Goal: Task Accomplishment & Management: Complete application form

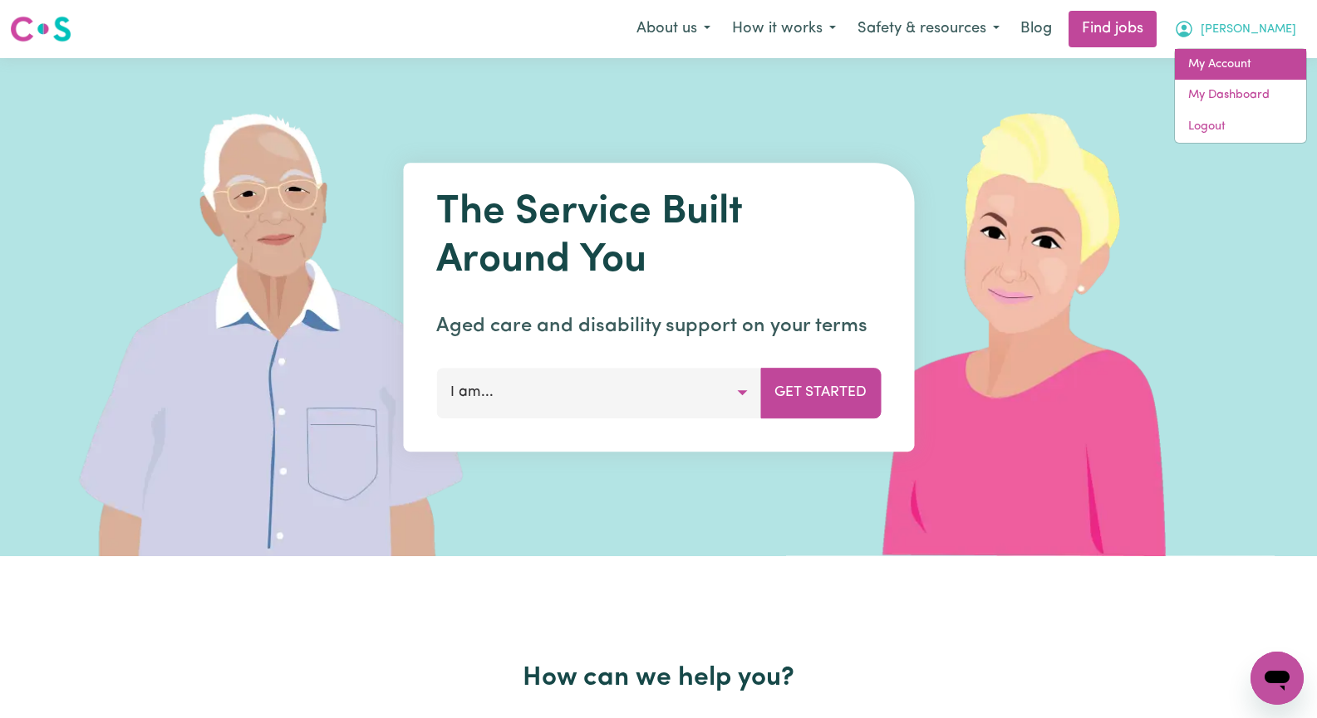
click at [1266, 53] on link "My Account" at bounding box center [1239, 65] width 131 height 32
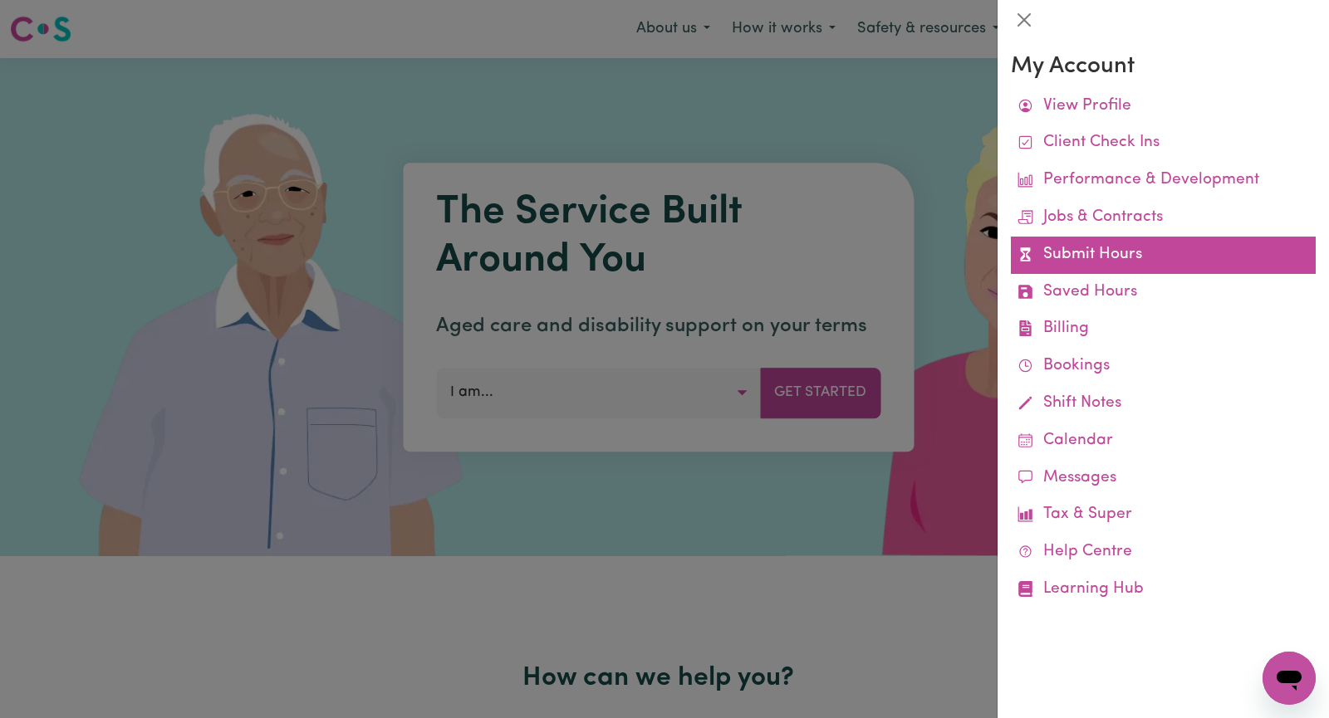
click at [1154, 253] on link "Submit Hours" at bounding box center [1163, 255] width 305 height 37
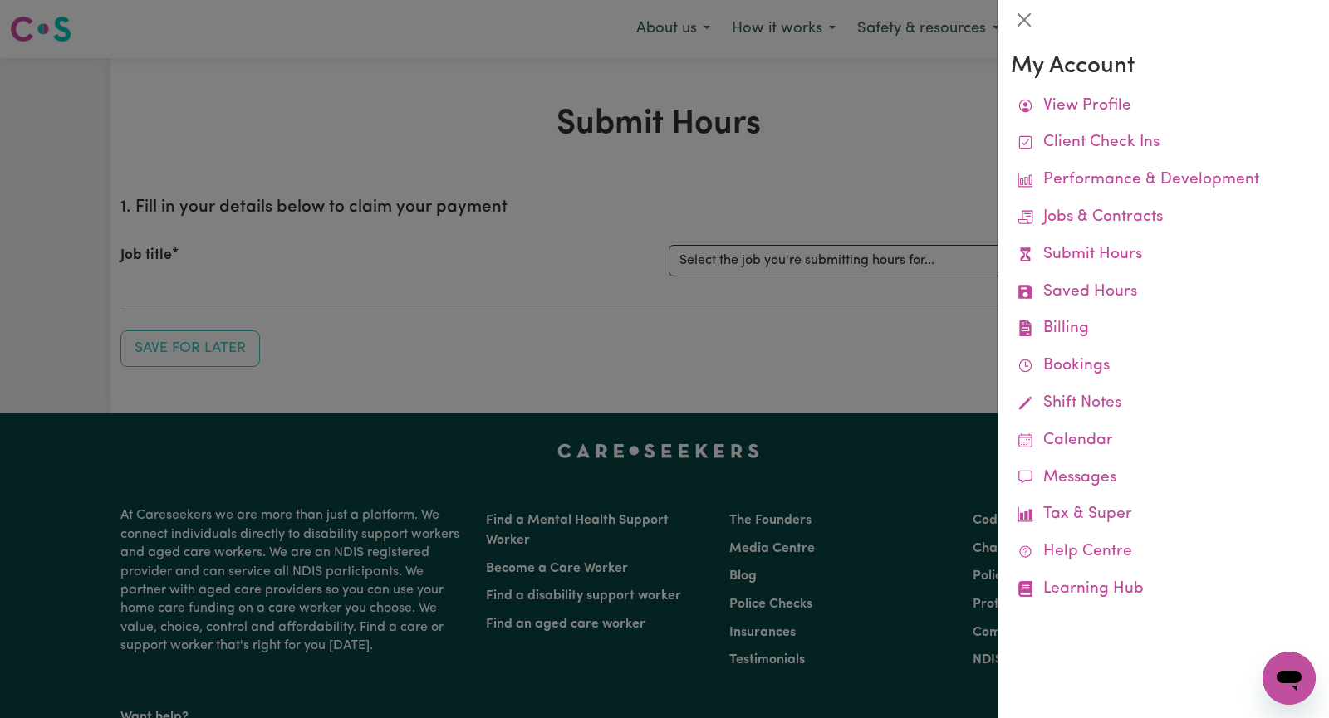
click at [815, 258] on div at bounding box center [664, 359] width 1329 height 718
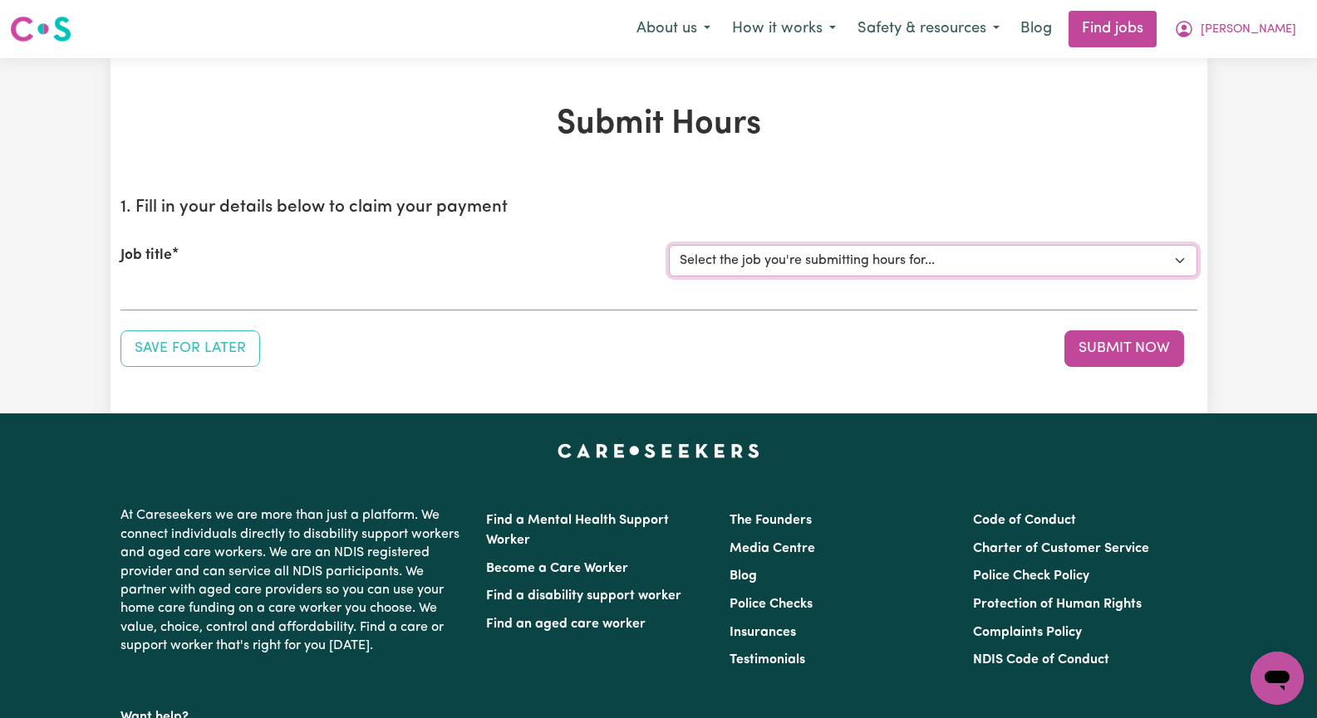
click at [1174, 262] on select "Select the job you're submitting hours for... [[PERSON_NAME]] Seeking Mature, P…" at bounding box center [933, 261] width 528 height 32
select select "14585"
click at [669, 245] on select "Select the job you're submitting hours for... [[PERSON_NAME]] Seeking Mature, P…" at bounding box center [933, 261] width 528 height 32
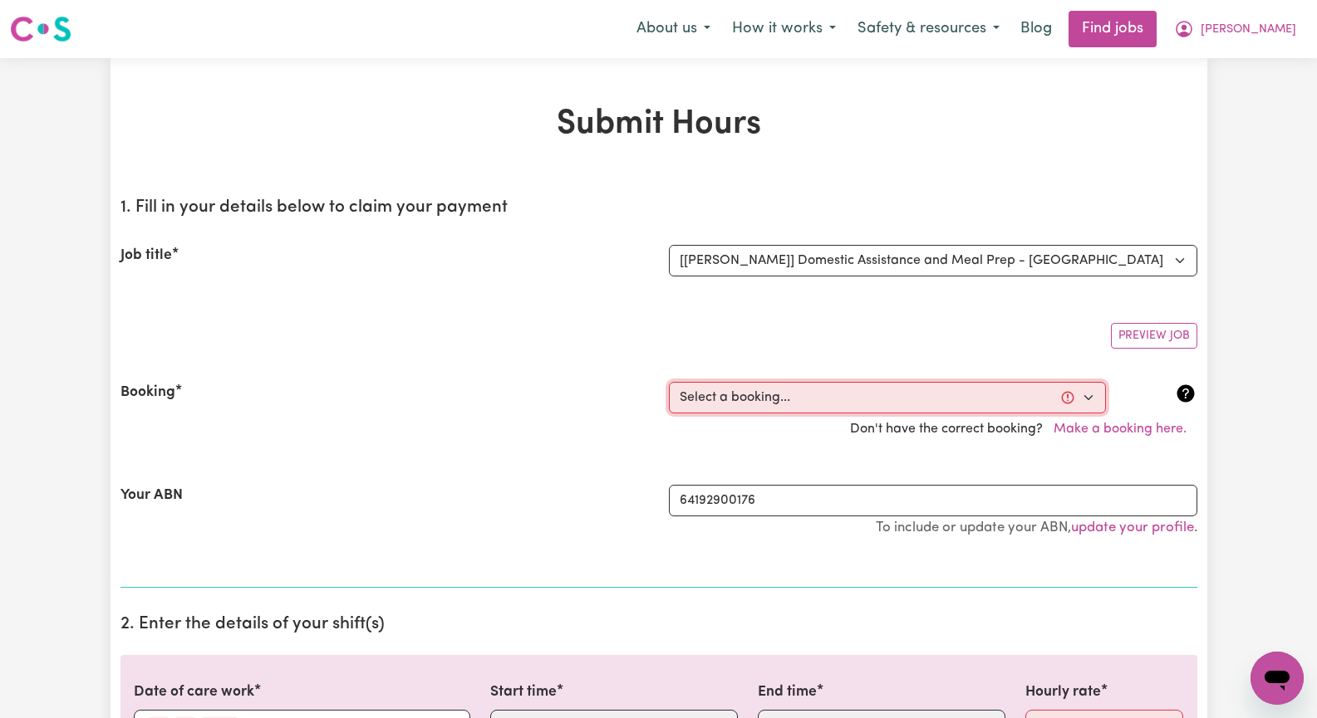
click at [1081, 400] on select "Select a booking... [DATE] 09:30am to 01:30pm (RECURRING) [DATE] 09:30am to 01:…" at bounding box center [887, 398] width 437 height 32
select select "347236"
click at [669, 382] on select "Select a booking... [DATE] 09:30am to 01:30pm (RECURRING) [DATE] 09:30am to 01:…" at bounding box center [887, 398] width 437 height 32
type input "[DATE]"
type input "19"
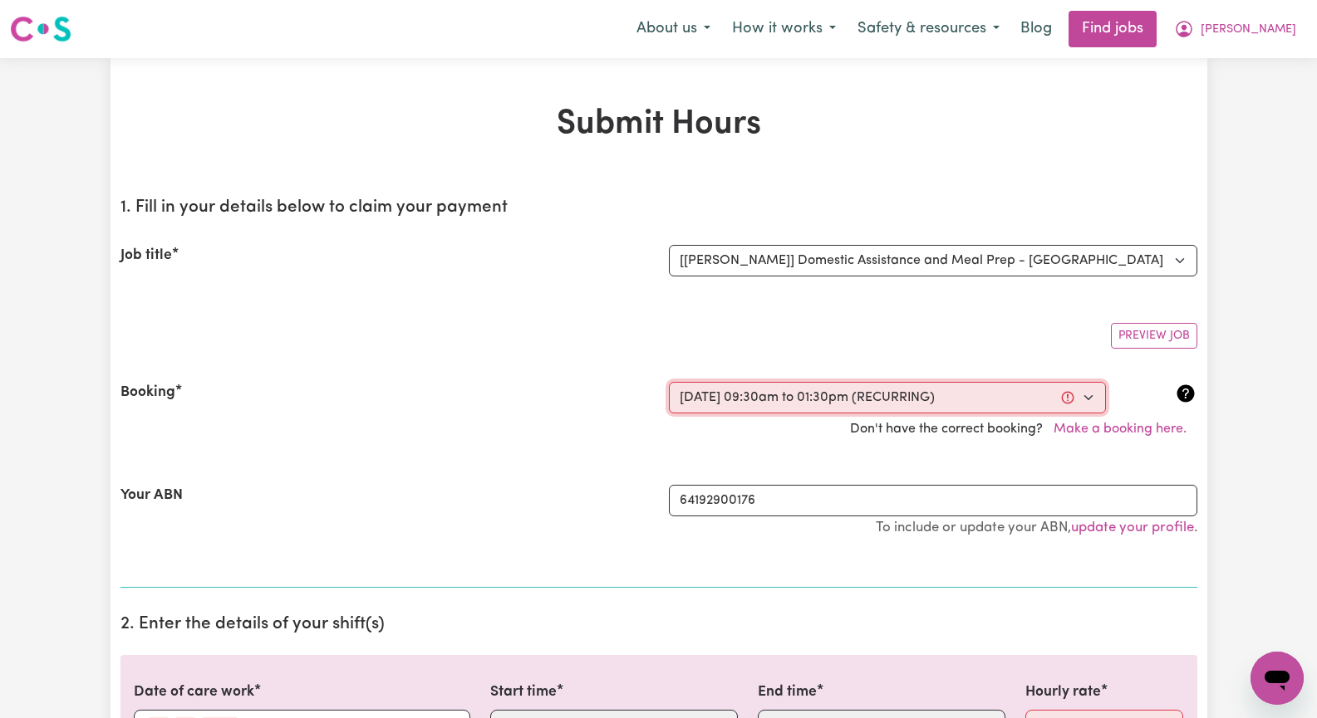
type input "8"
type input "2025"
type input "09:30"
type input "9"
type input "30"
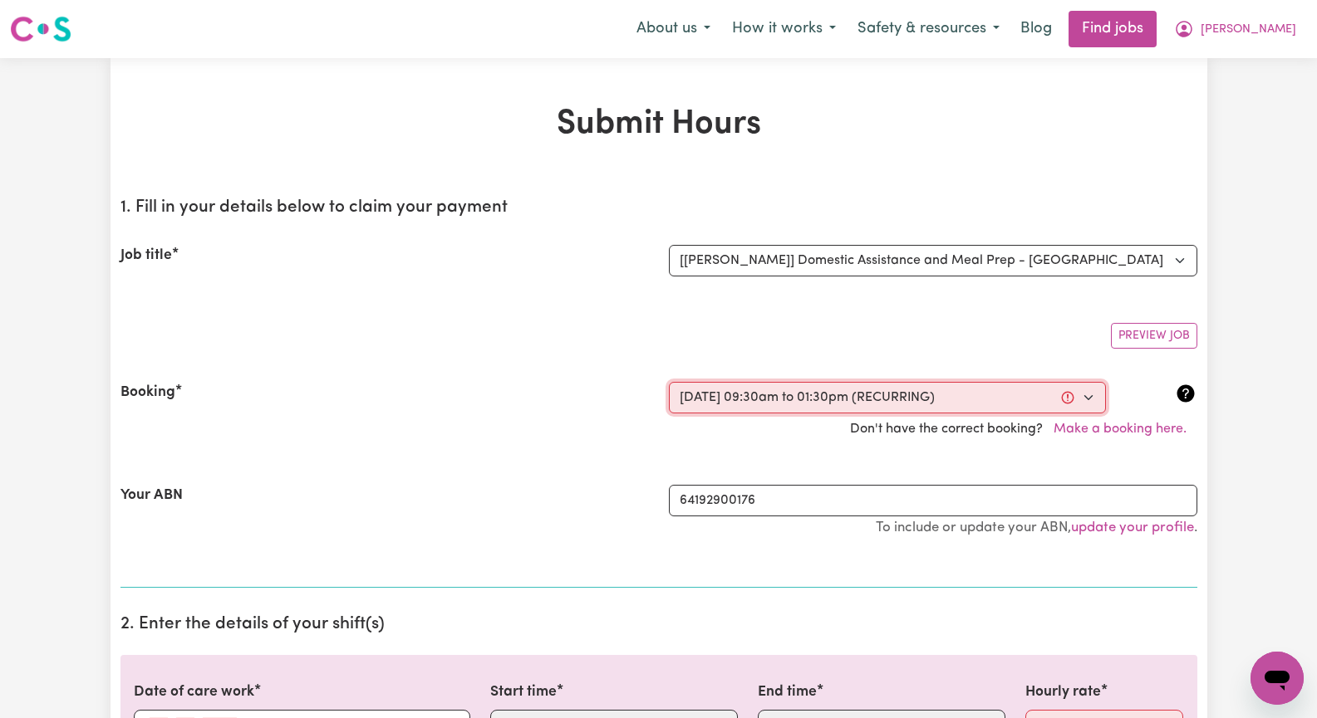
select select "am"
type input "13:30"
type input "1"
type input "30"
select select "pm"
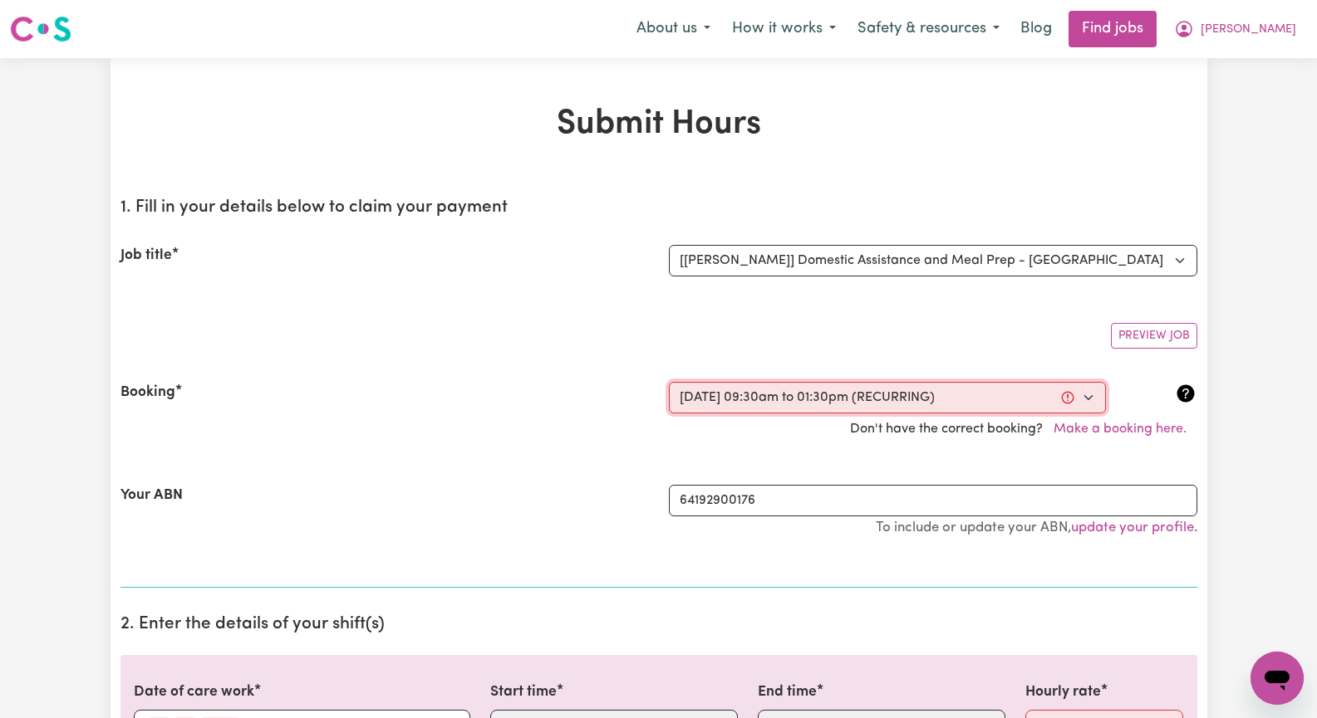
select select "45-Weekday"
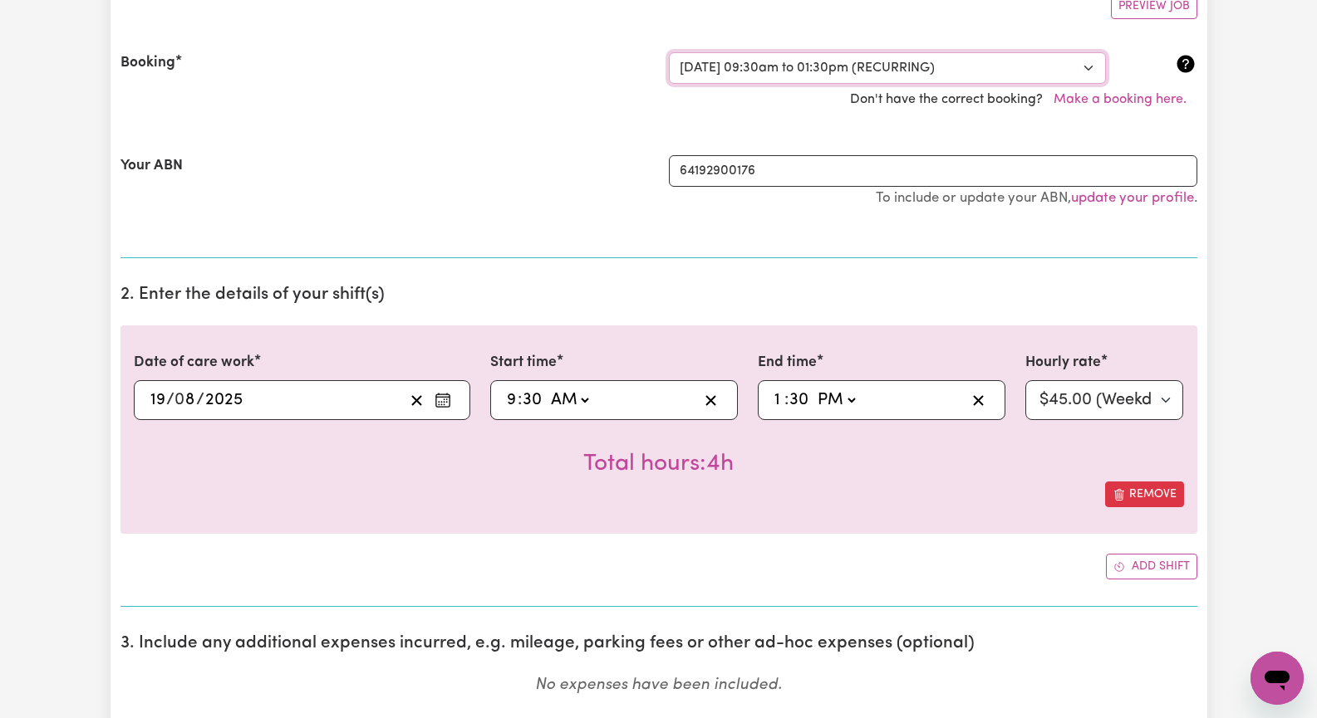
scroll to position [332, 0]
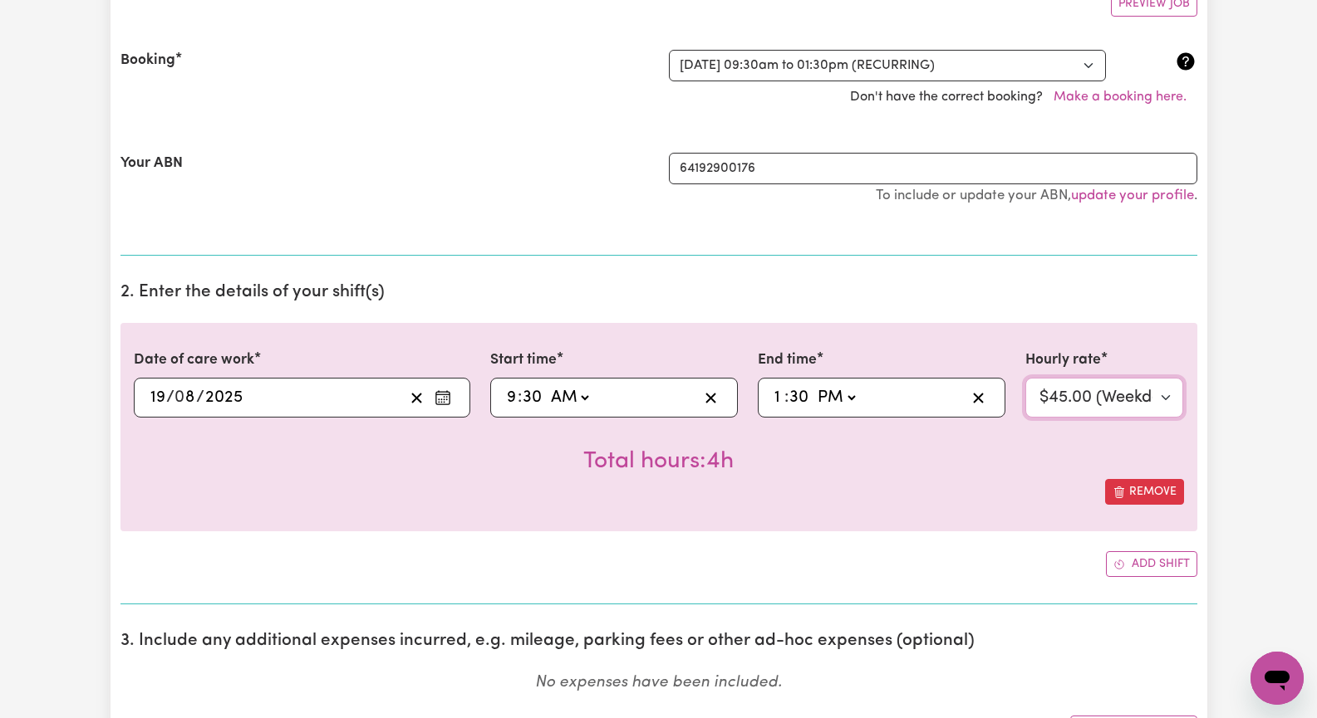
click at [1164, 405] on select "Select rate... $45.00 (Weekday)" at bounding box center [1104, 398] width 159 height 40
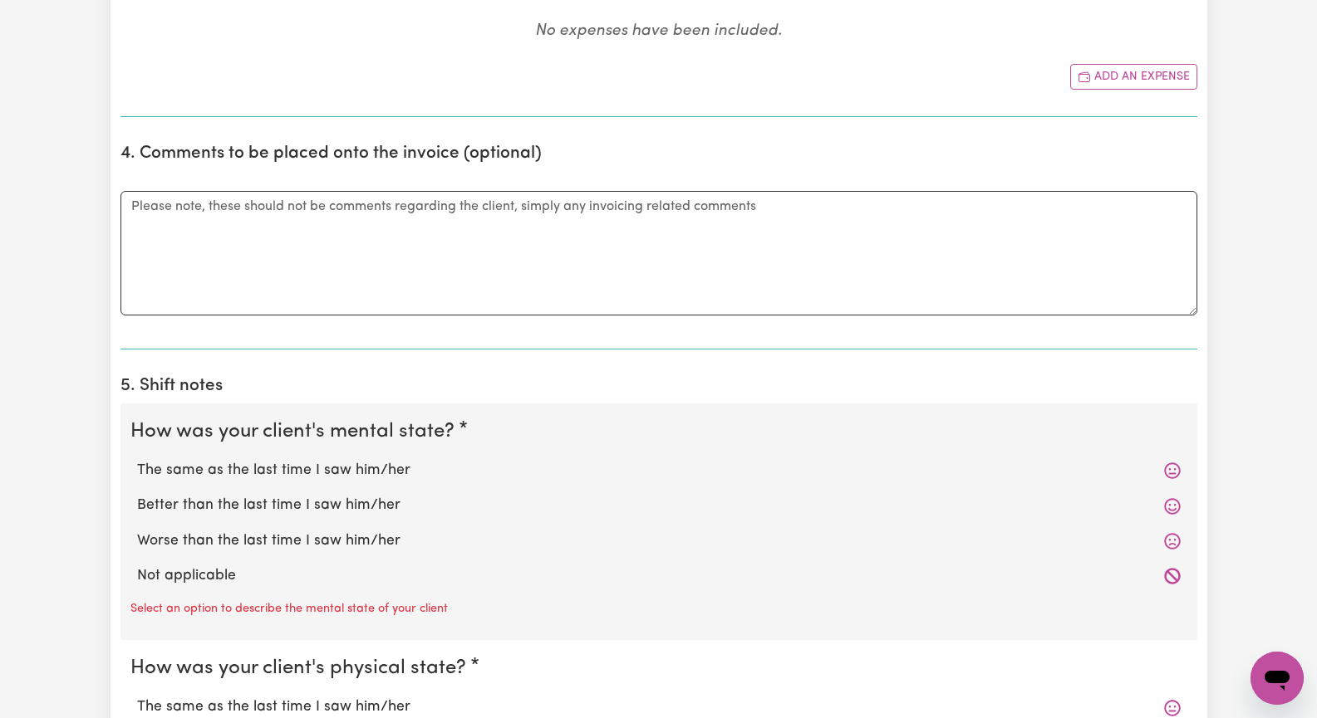
scroll to position [997, 0]
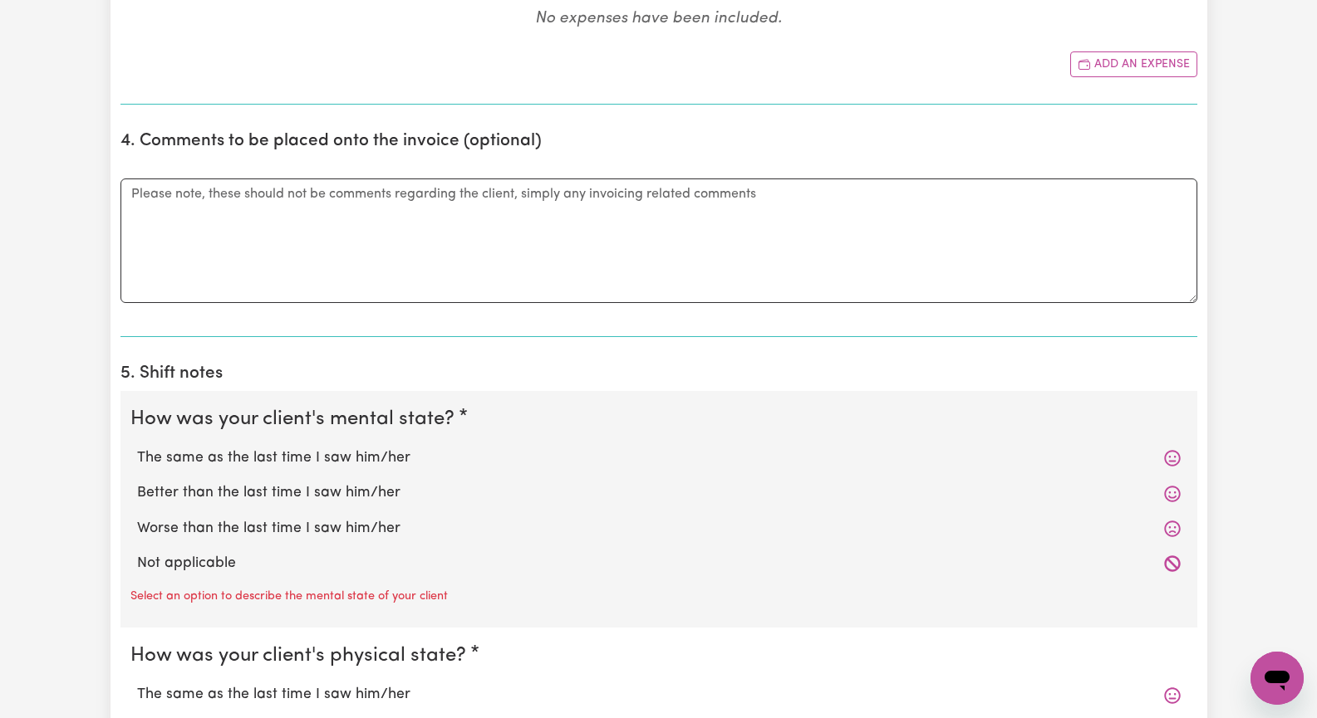
click at [390, 459] on label "The same as the last time I saw him/her" at bounding box center [658, 459] width 1043 height 22
click at [137, 448] on input "The same as the last time I saw him/her" at bounding box center [136, 447] width 1 height 1
radio input "true"
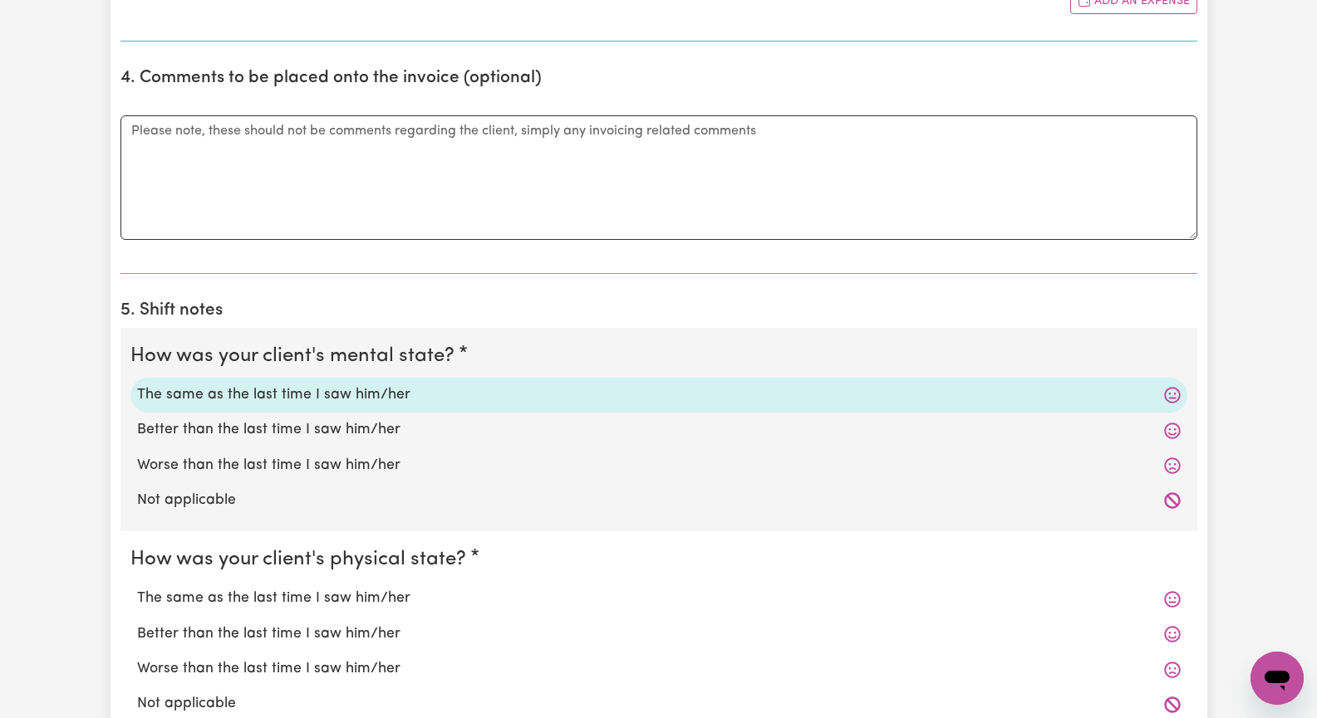
scroll to position [1080, 0]
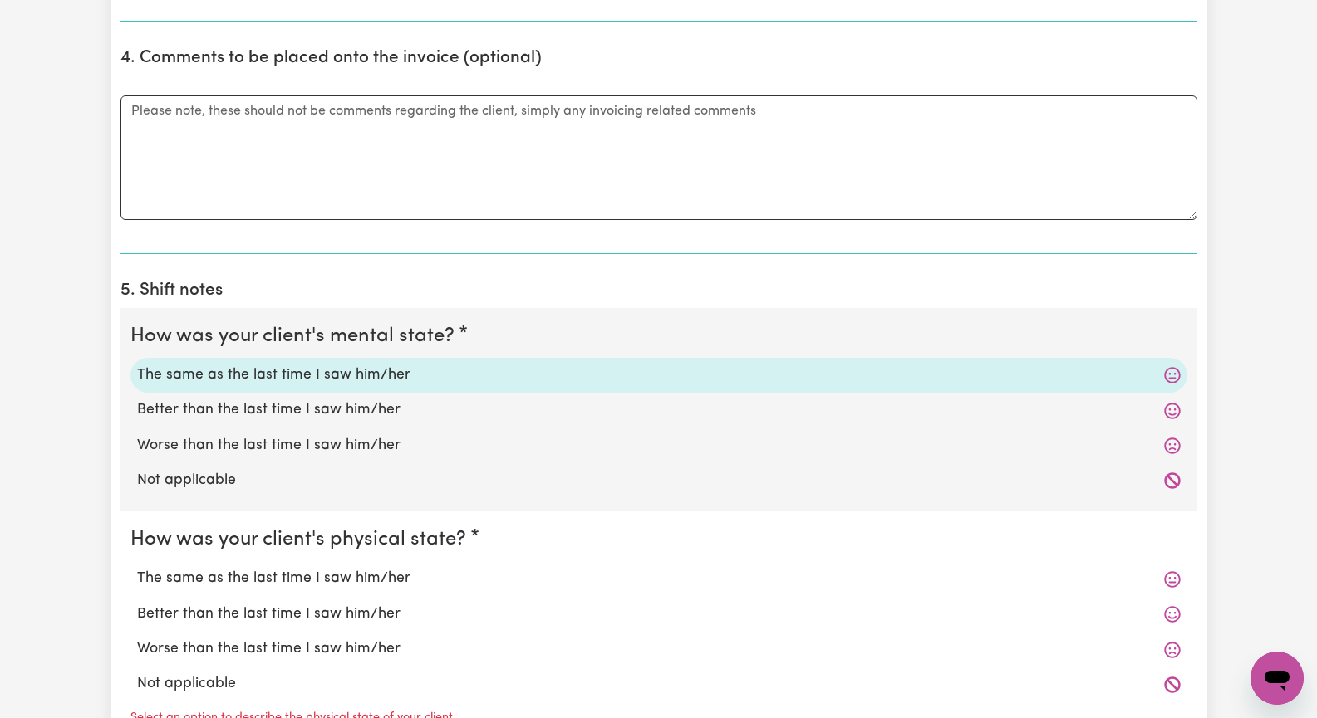
click at [370, 577] on label "The same as the last time I saw him/her" at bounding box center [658, 579] width 1043 height 22
click at [137, 568] on input "The same as the last time I saw him/her" at bounding box center [136, 567] width 1 height 1
radio input "true"
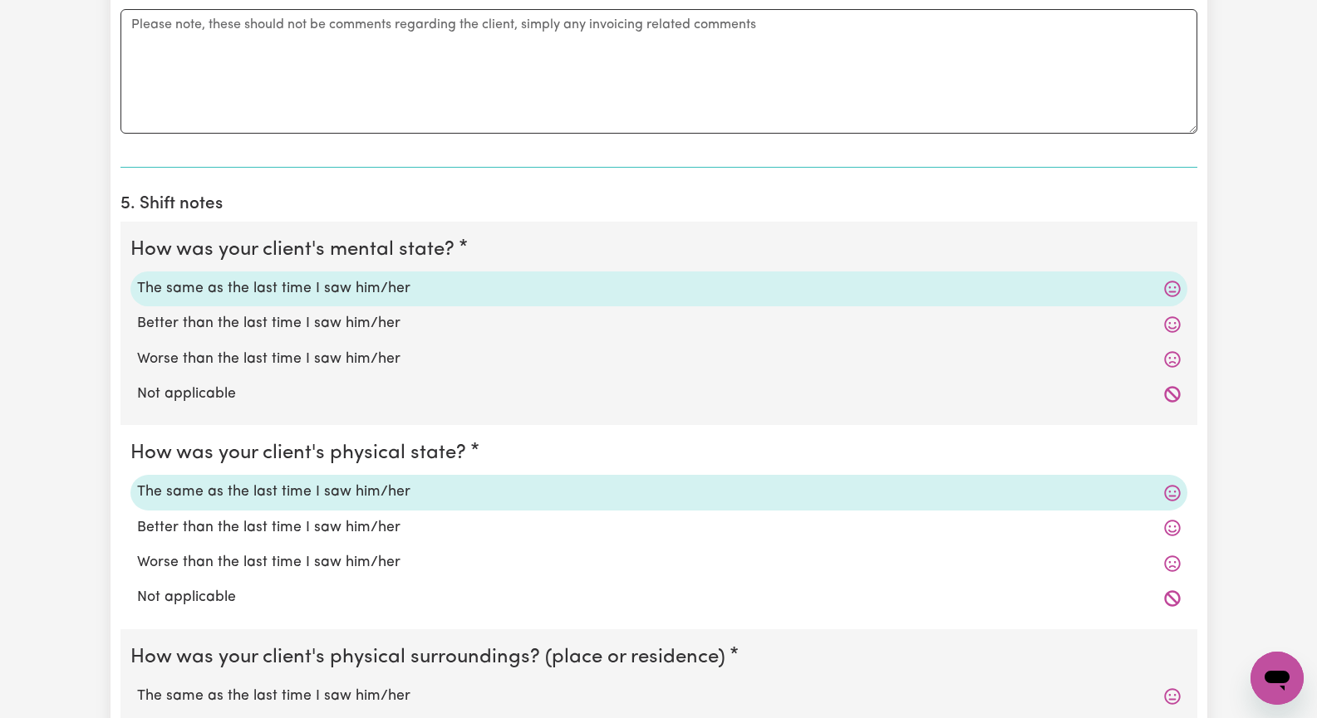
scroll to position [1246, 0]
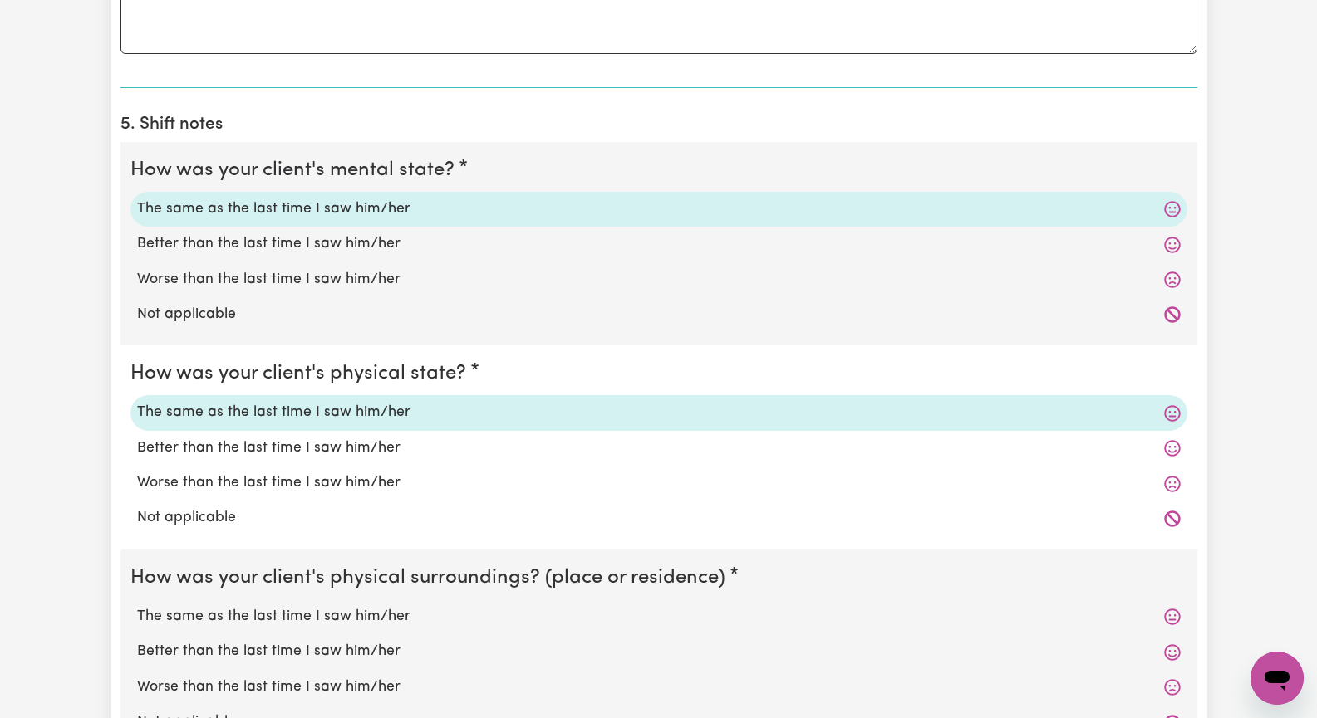
click at [395, 612] on label "The same as the last time I saw him/her" at bounding box center [658, 617] width 1043 height 22
click at [137, 606] on input "The same as the last time I saw him/her" at bounding box center [136, 606] width 1 height 1
radio input "true"
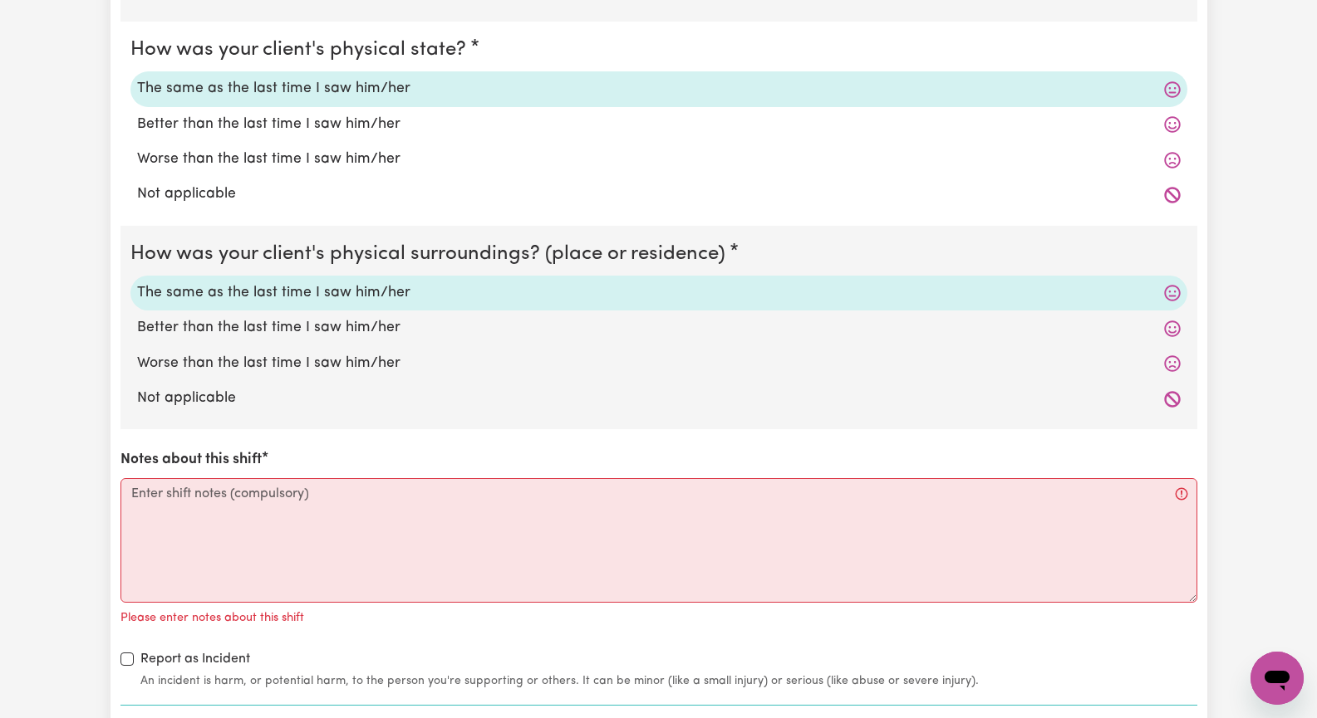
scroll to position [1661, 0]
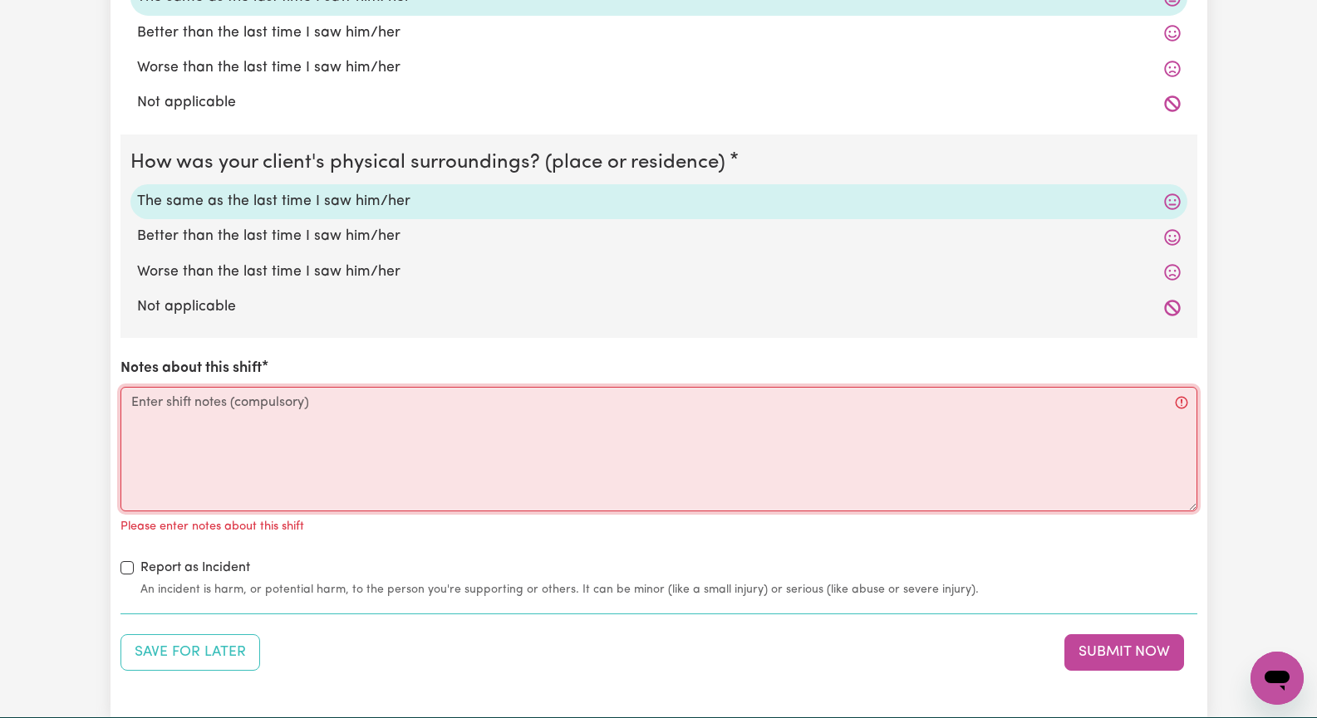
click at [276, 440] on textarea "Notes about this shift" at bounding box center [658, 449] width 1076 height 125
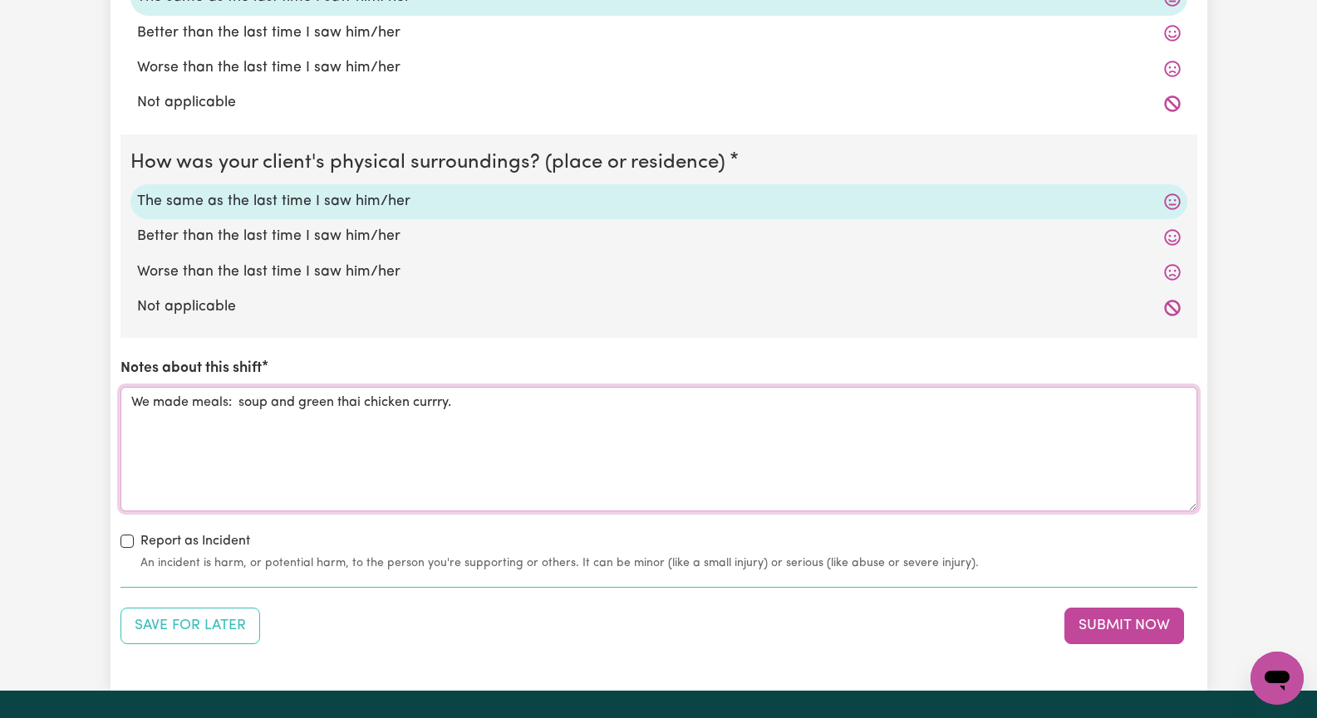
click at [342, 407] on textarea "We made meals: soup and green thai chicken currry." at bounding box center [658, 449] width 1076 height 125
click at [508, 402] on textarea "We made meals: soup and green Thai chicken currry." at bounding box center [658, 449] width 1076 height 125
click at [449, 405] on textarea "We made meals: soup and green Thai chicken currry." at bounding box center [658, 449] width 1076 height 125
click at [468, 407] on textarea "We made meals: soup and green Thai chicken [PERSON_NAME]." at bounding box center [658, 449] width 1076 height 125
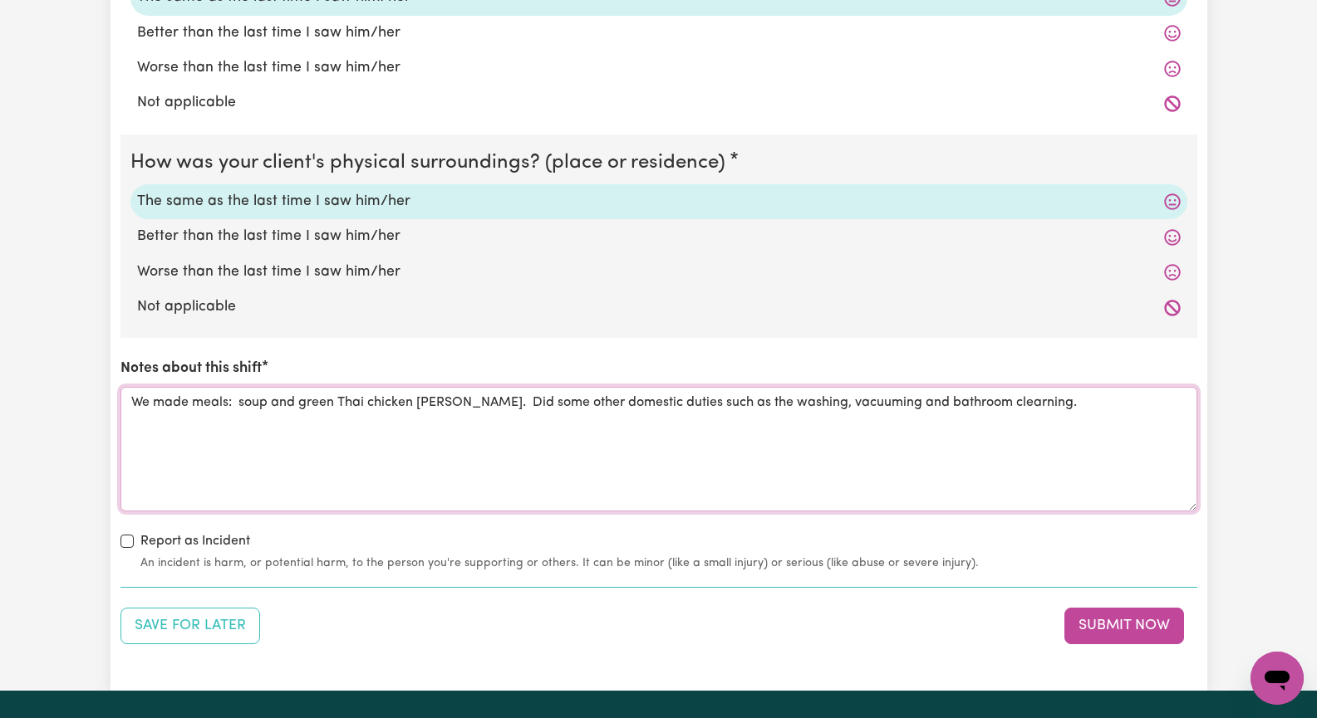
click at [973, 408] on textarea "We made meals: soup and green Thai chicken [PERSON_NAME]. Did some other domest…" at bounding box center [658, 449] width 1076 height 125
click at [1003, 402] on textarea "We made meals: soup and green Thai chicken [PERSON_NAME]. Did some other domest…" at bounding box center [658, 449] width 1076 height 125
type textarea "We made meals: soup and green Thai chicken [PERSON_NAME]. Did some other domest…"
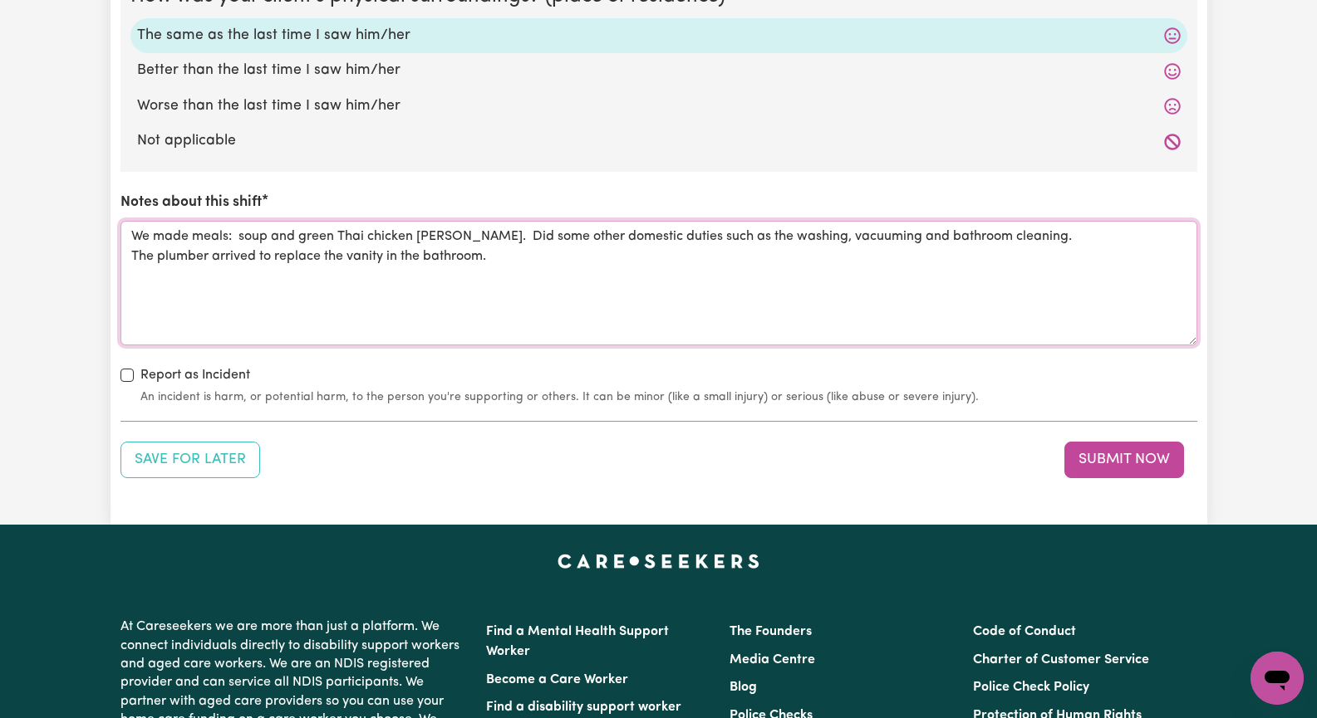
scroll to position [1910, 0]
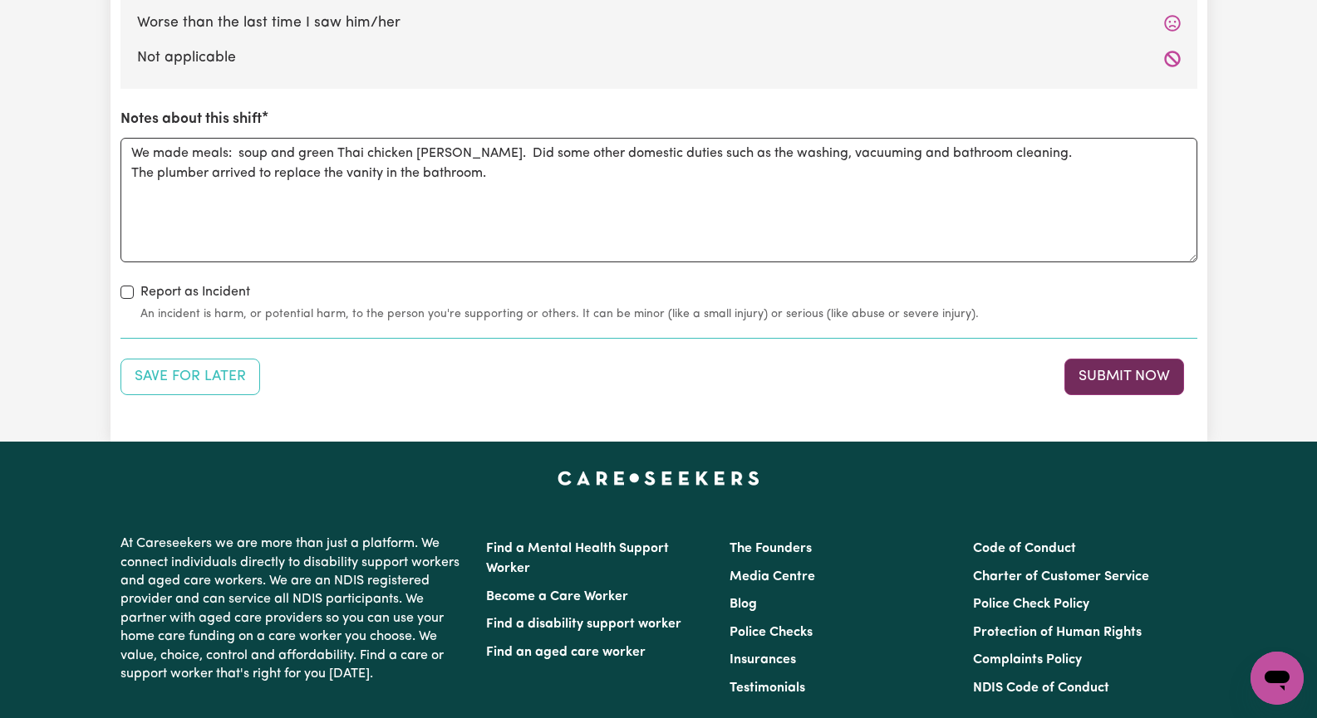
click at [1127, 374] on button "Submit Now" at bounding box center [1124, 377] width 120 height 37
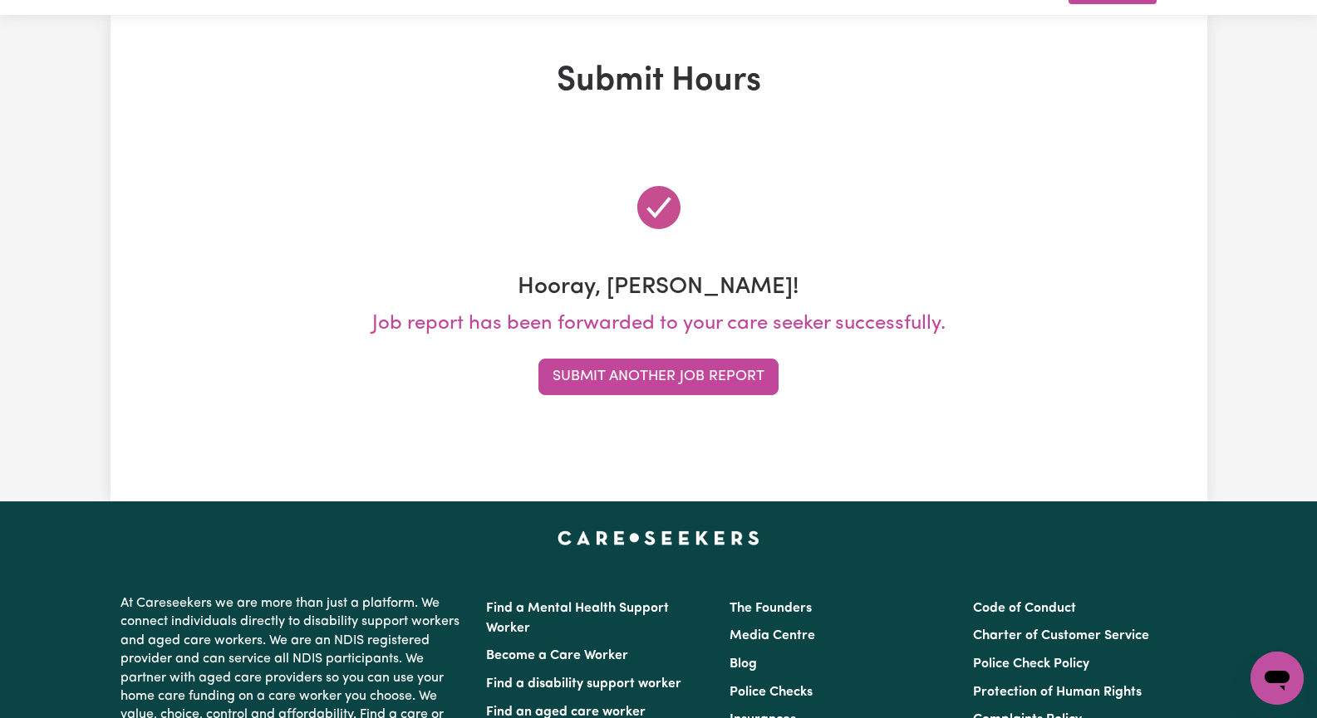
scroll to position [0, 0]
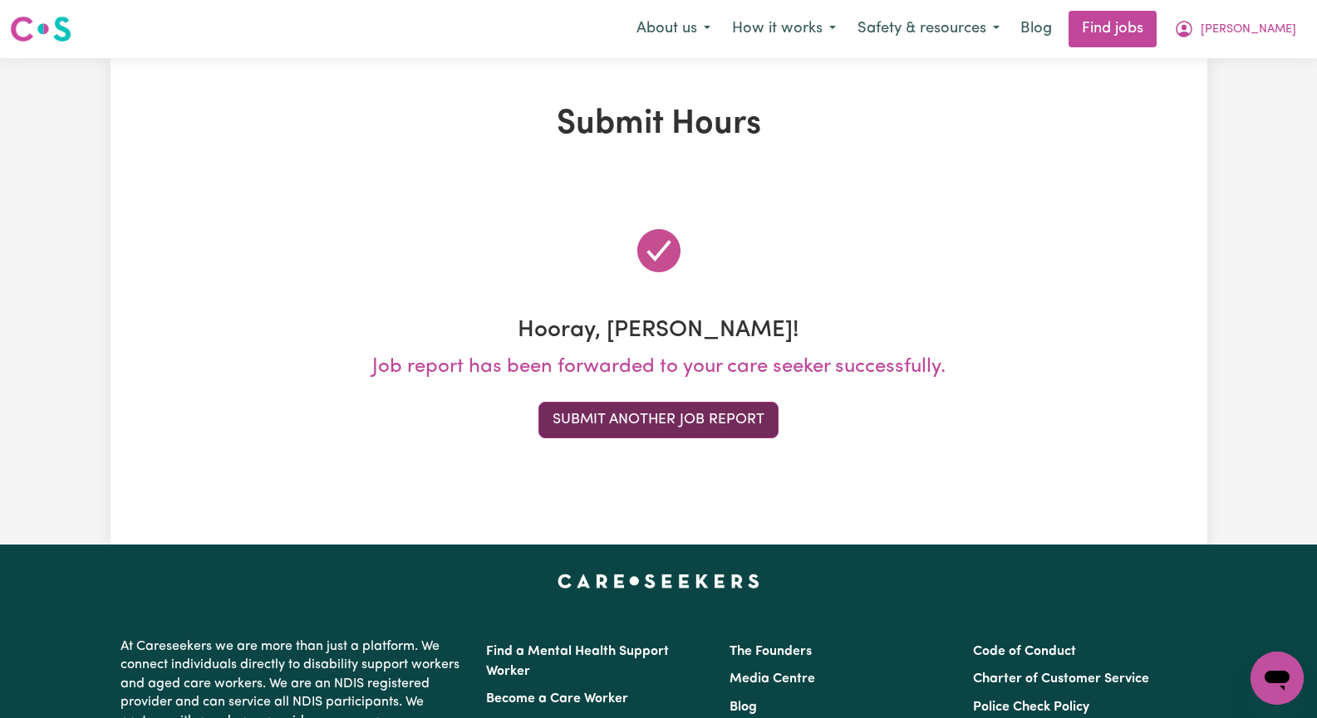
click at [640, 425] on button "Submit Another Job Report" at bounding box center [658, 420] width 240 height 37
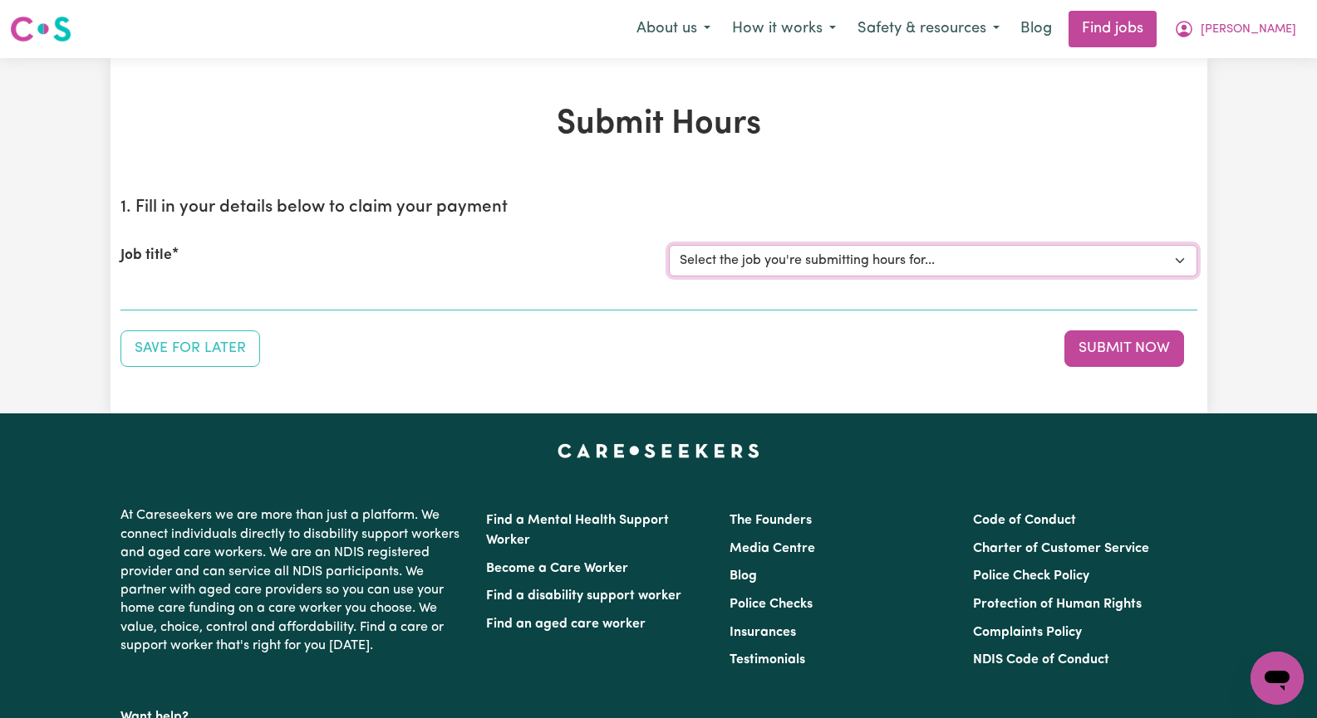
click at [1183, 260] on select "Select the job you're submitting hours for... [[PERSON_NAME]] Seeking Mature, P…" at bounding box center [933, 261] width 528 height 32
select select "14611"
click at [669, 245] on select "Select the job you're submitting hours for... [[PERSON_NAME]] Seeking Mature, P…" at bounding box center [933, 261] width 528 height 32
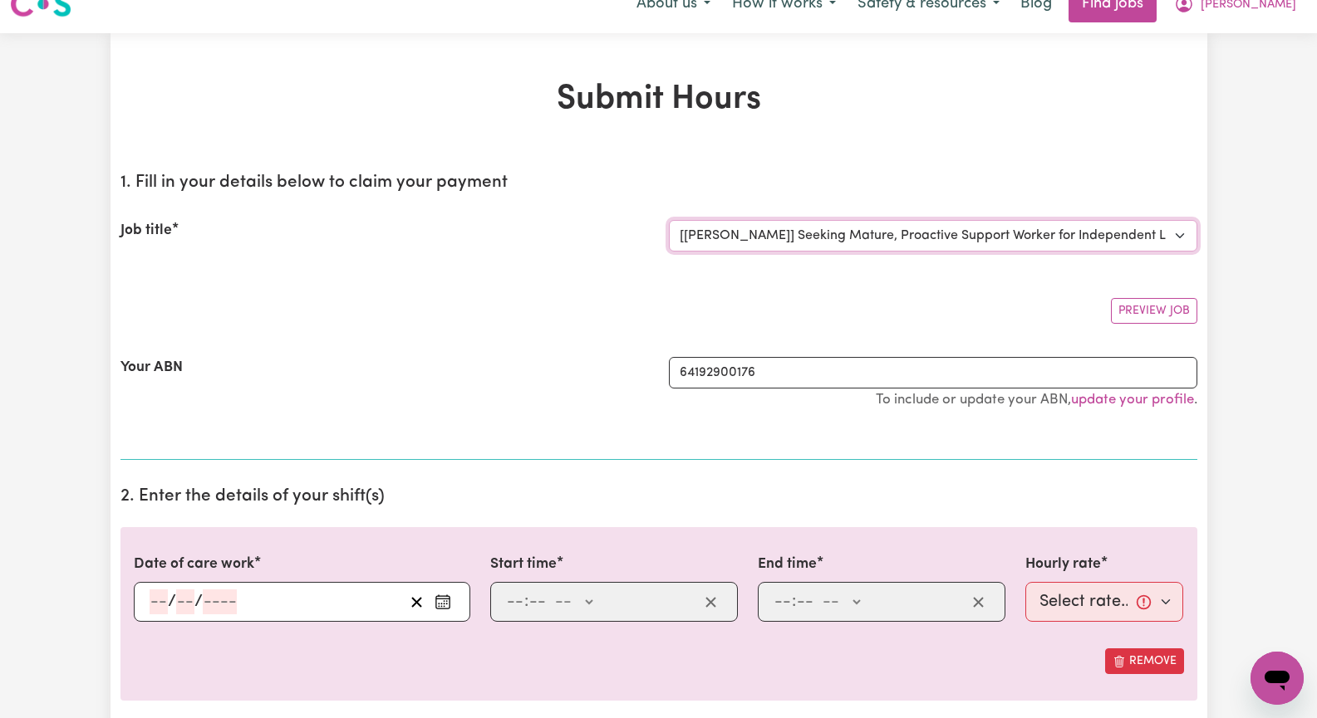
scroll to position [166, 0]
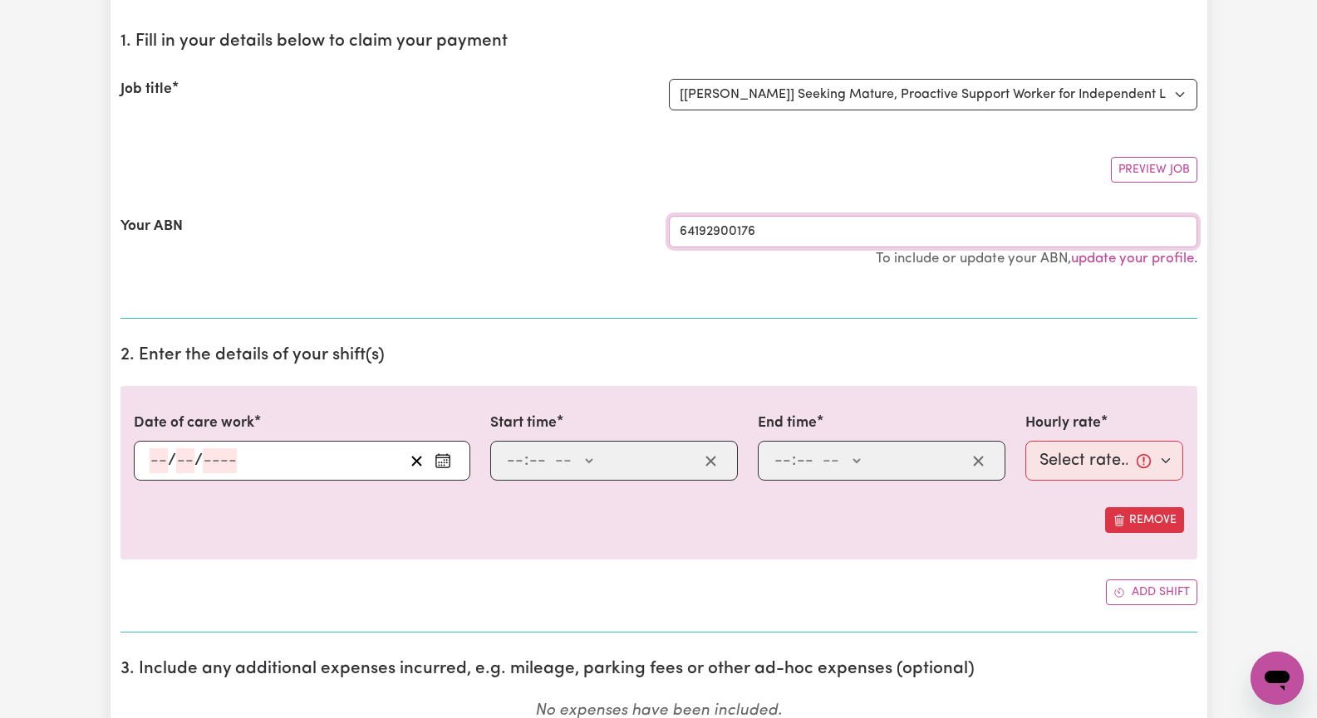
click at [1130, 233] on input "64192900176" at bounding box center [933, 232] width 528 height 32
click at [437, 459] on icon "Enter the date of care work" at bounding box center [442, 461] width 17 height 17
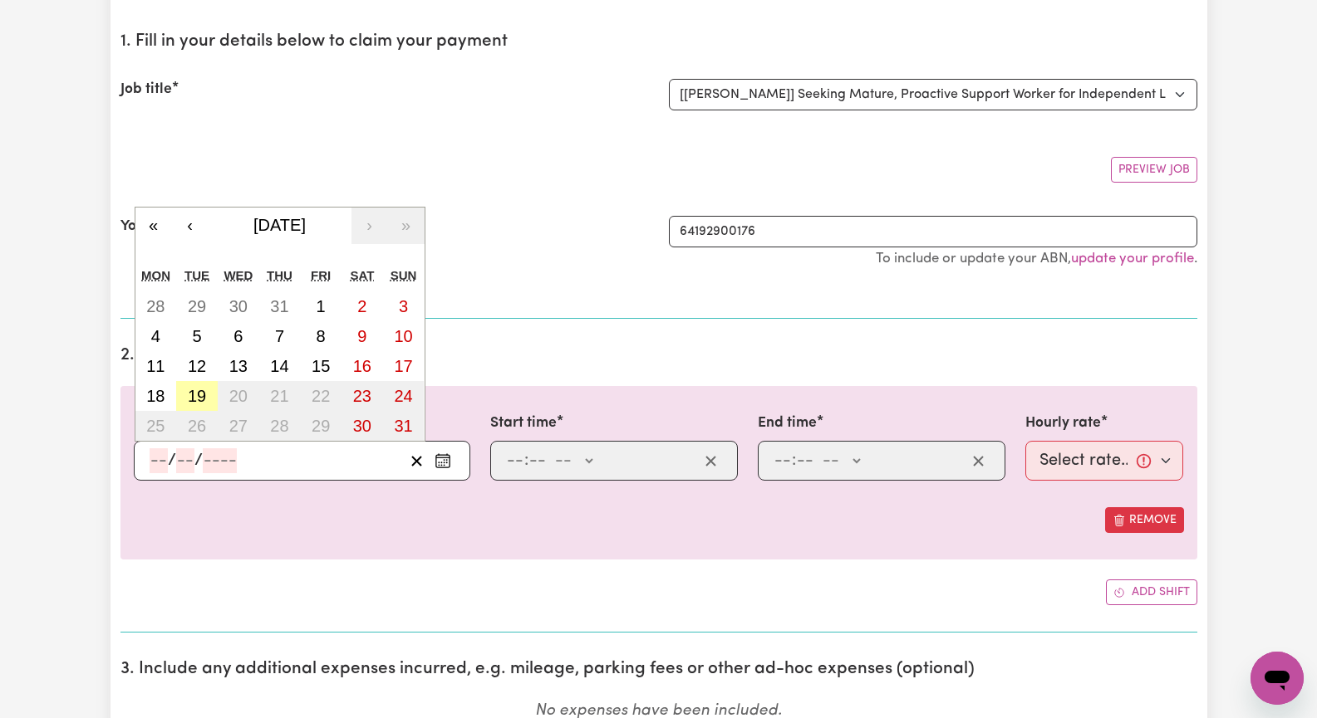
click at [194, 400] on abbr "19" at bounding box center [197, 396] width 18 height 18
type input "[DATE]"
type input "19"
type input "8"
type input "2025"
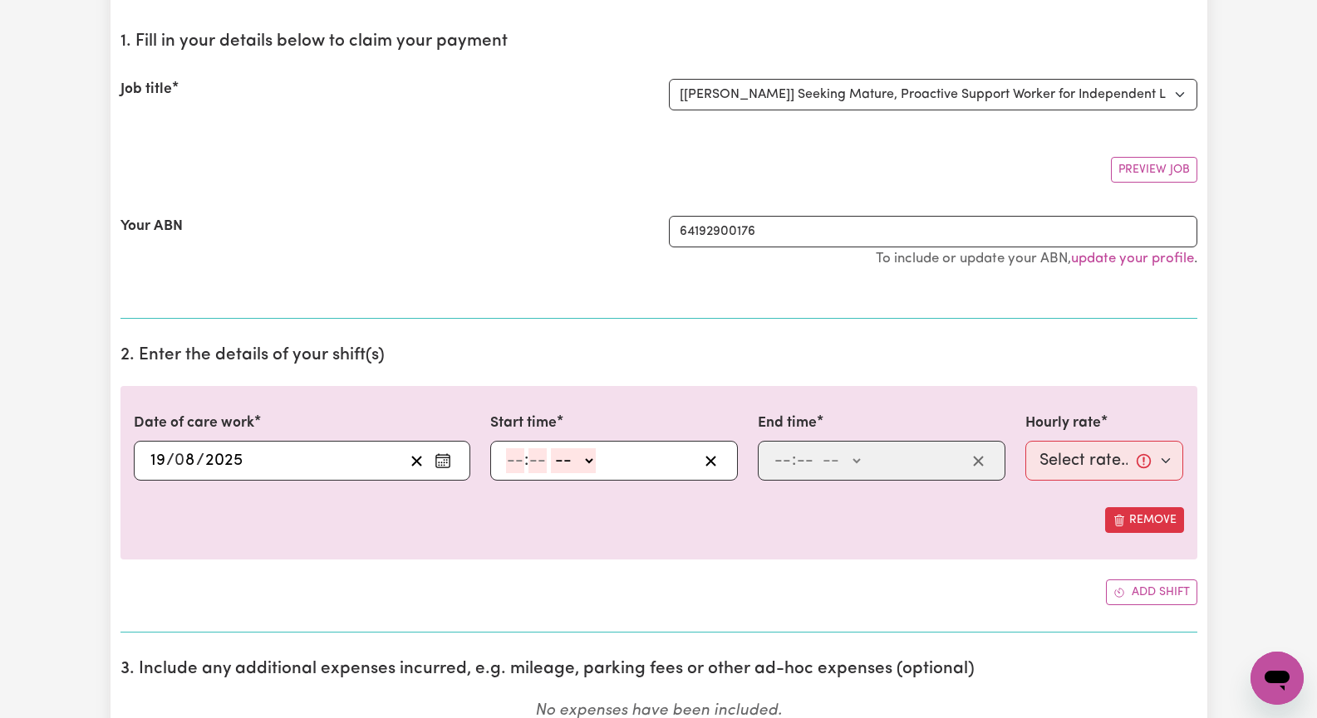
drag, startPoint x: 508, startPoint y: 464, endPoint x: 569, endPoint y: 463, distance: 60.6
click at [511, 464] on input "number" at bounding box center [515, 461] width 18 height 25
type input "2"
type input "0"
click at [583, 463] on select "-- AM PM" at bounding box center [569, 461] width 45 height 25
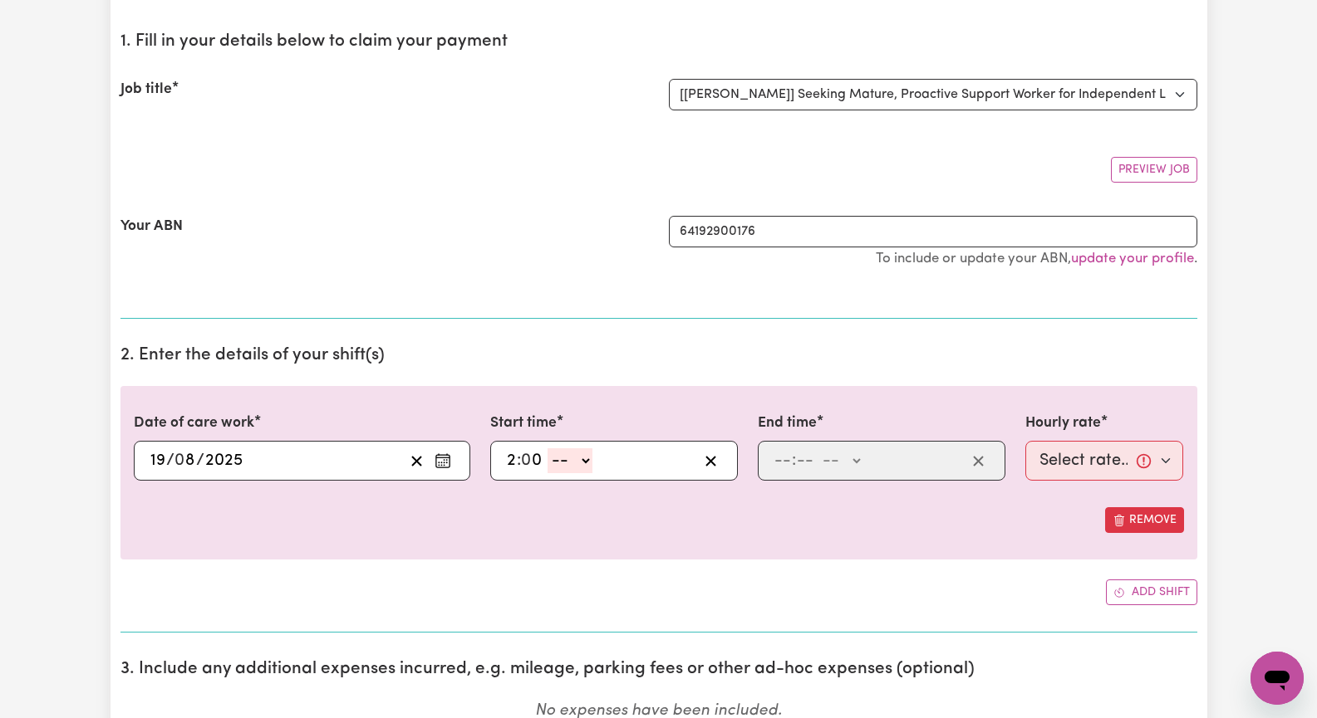
select select "am"
click at [547, 449] on select "-- AM PM" at bounding box center [569, 461] width 45 height 25
type input "02:00"
click at [773, 454] on input "number" at bounding box center [782, 461] width 18 height 25
type input "6"
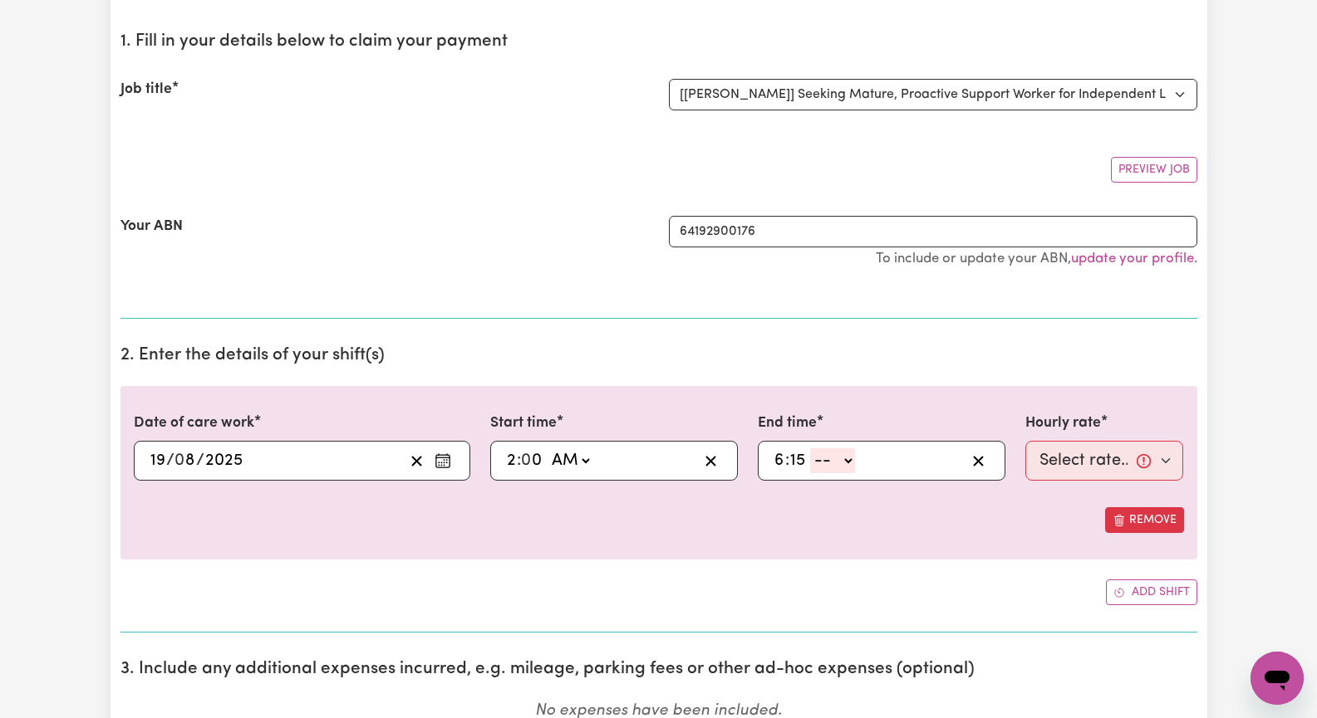
type input "15"
click at [843, 462] on select "-- AM PM" at bounding box center [832, 461] width 45 height 25
select select "pm"
click at [810, 449] on select "-- AM PM" at bounding box center [832, 461] width 45 height 25
type input "18:15"
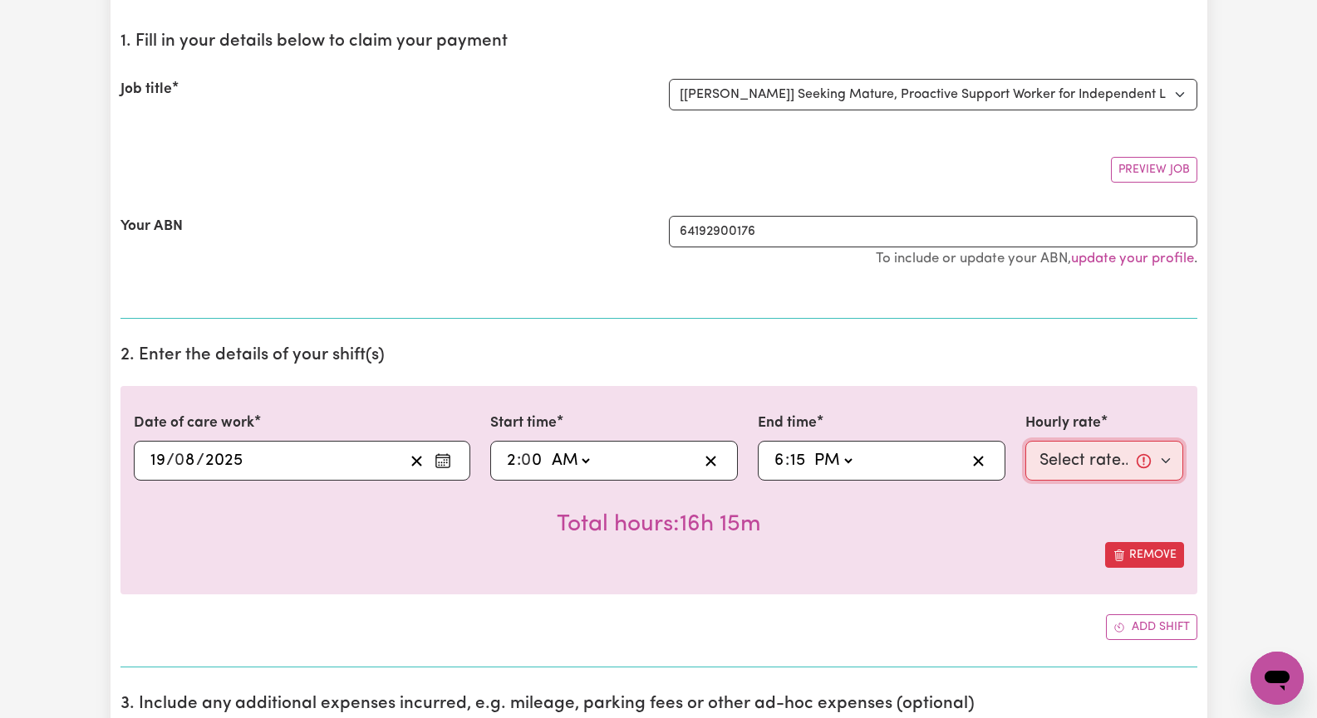
click at [1164, 460] on select "Select rate... $62.00 (Weekday)" at bounding box center [1104, 461] width 159 height 40
select select "62-Weekday"
click at [1025, 441] on select "Select rate... $62.00 (Weekday)" at bounding box center [1104, 461] width 159 height 40
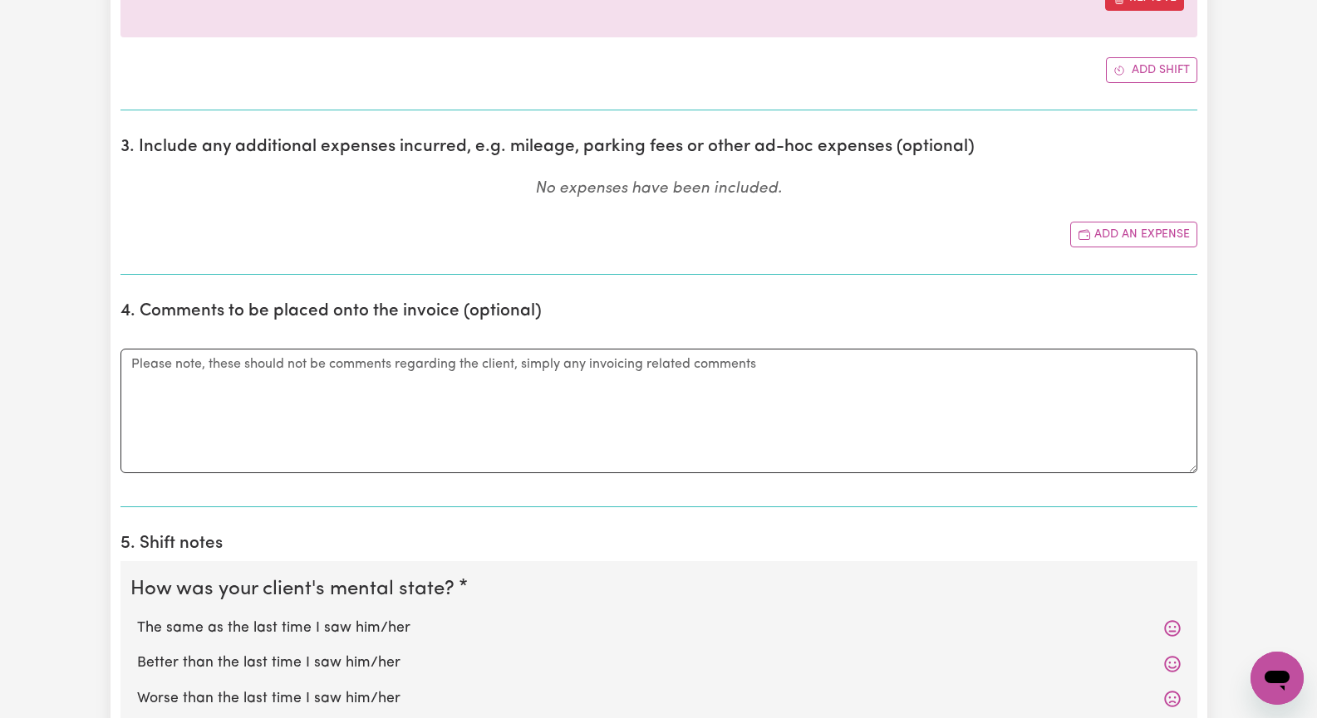
scroll to position [831, 0]
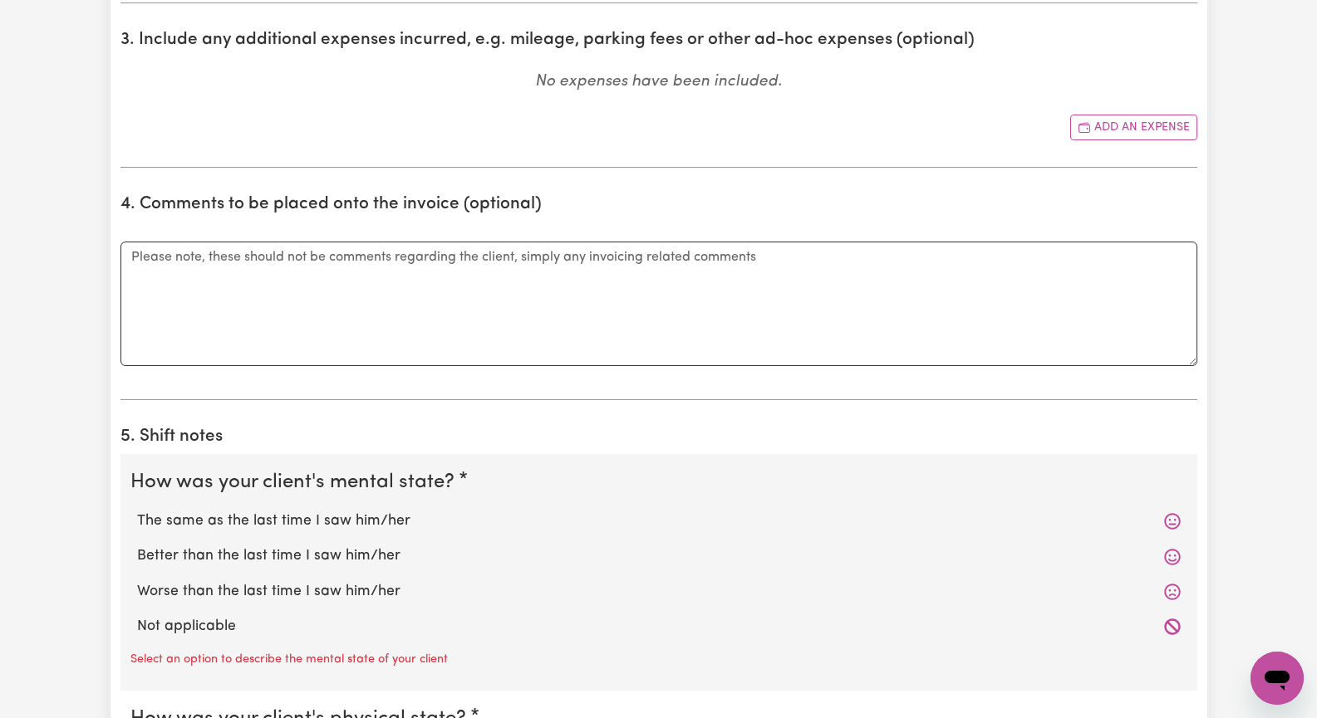
click at [400, 524] on label "The same as the last time I saw him/her" at bounding box center [658, 522] width 1043 height 22
click at [137, 511] on input "The same as the last time I saw him/her" at bounding box center [136, 510] width 1 height 1
radio input "true"
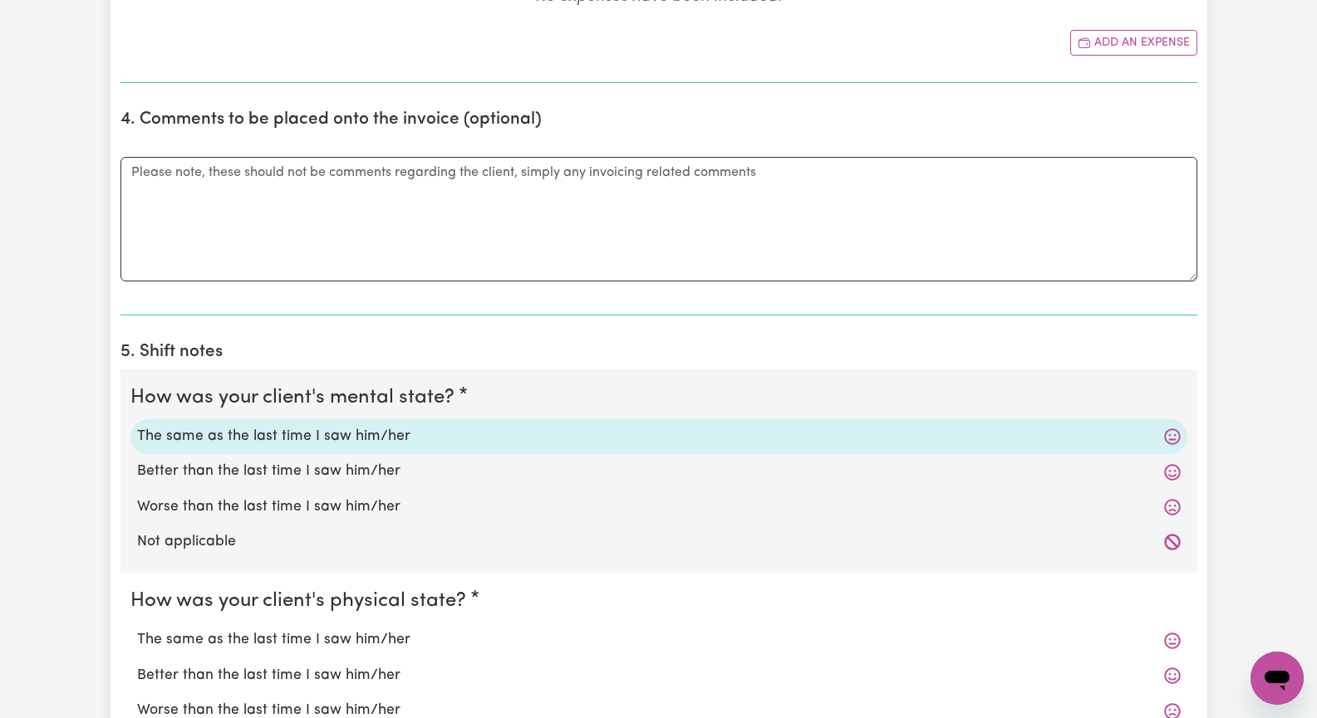
scroll to position [997, 0]
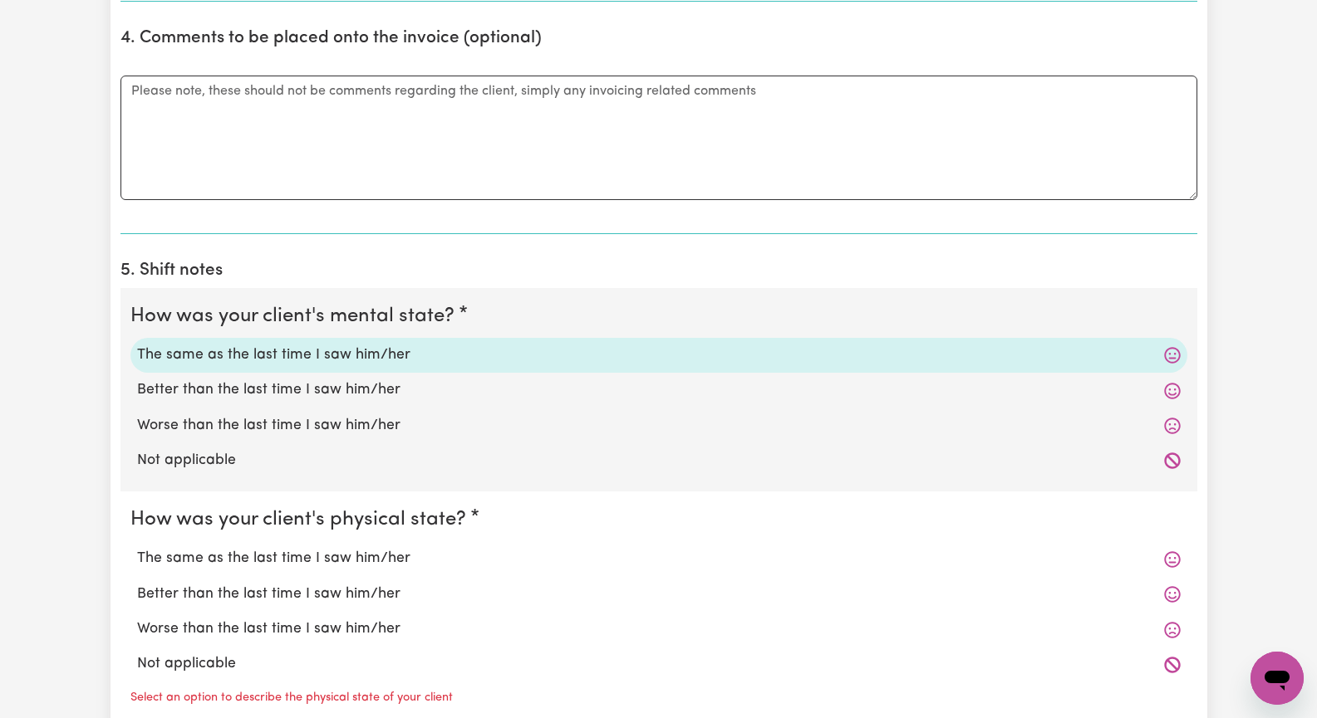
click at [404, 564] on label "The same as the last time I saw him/her" at bounding box center [658, 559] width 1043 height 22
click at [137, 548] on input "The same as the last time I saw him/her" at bounding box center [136, 547] width 1 height 1
radio input "true"
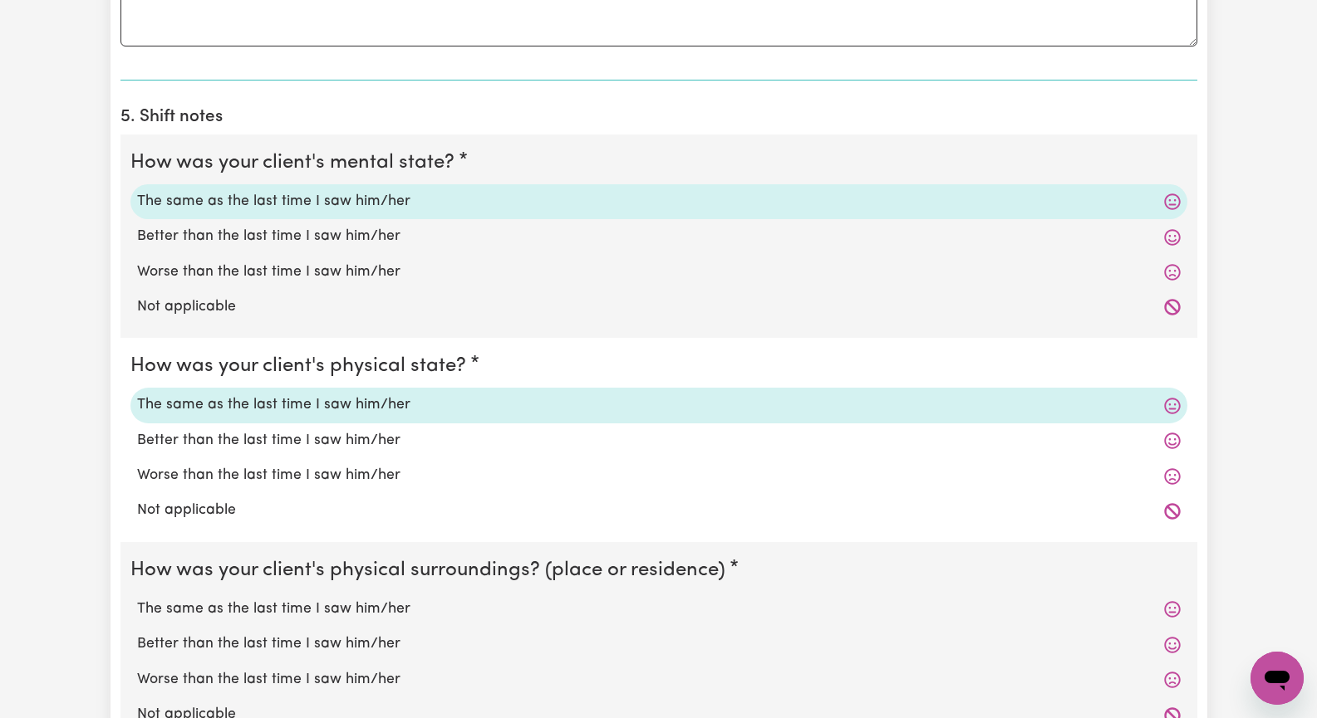
scroll to position [1246, 0]
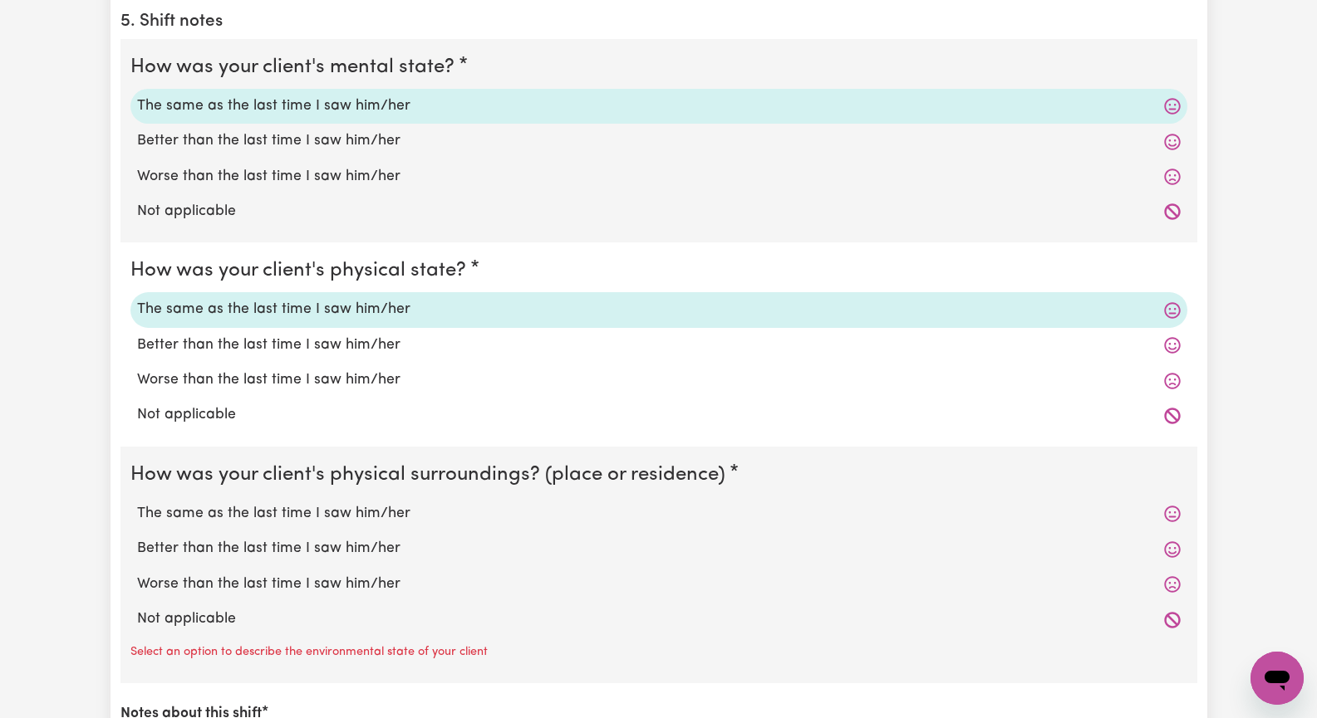
click at [402, 519] on label "The same as the last time I saw him/her" at bounding box center [658, 514] width 1043 height 22
click at [137, 503] on input "The same as the last time I saw him/her" at bounding box center [136, 503] width 1 height 1
radio input "true"
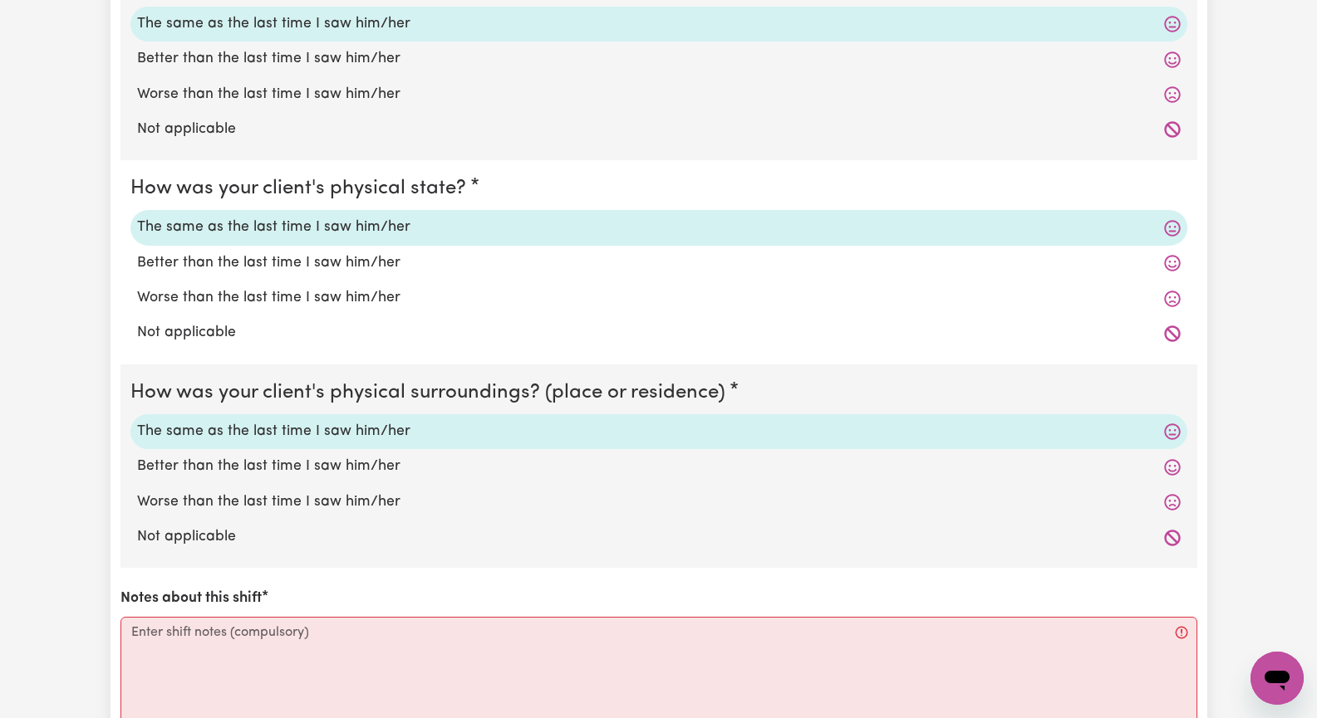
scroll to position [1412, 0]
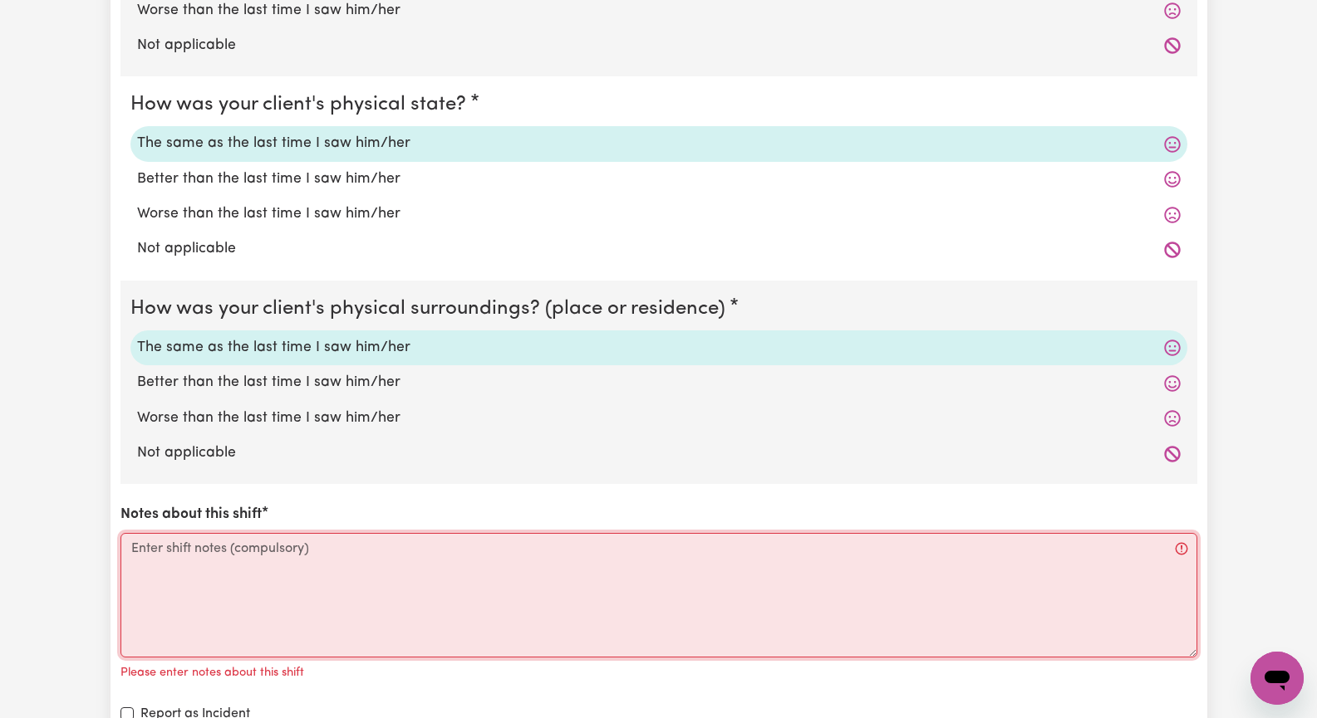
click at [305, 594] on textarea "Notes about this shift" at bounding box center [658, 595] width 1076 height 125
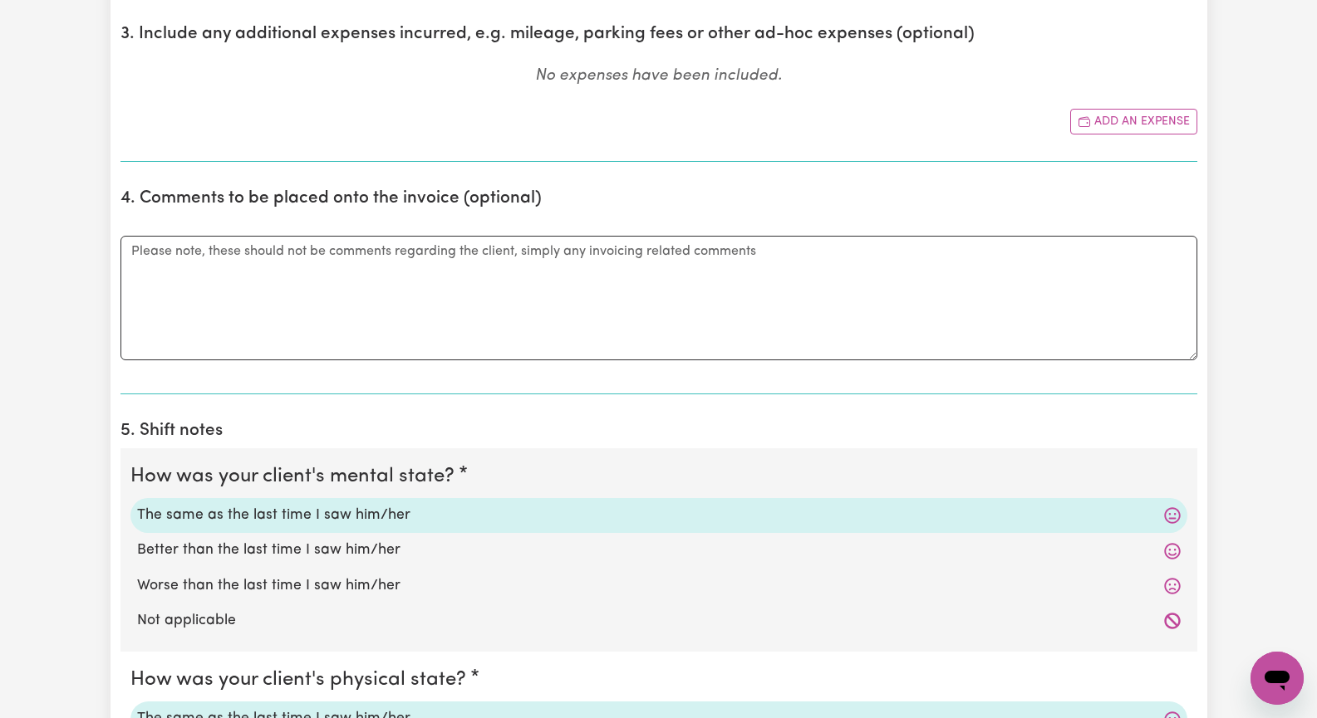
scroll to position [664, 0]
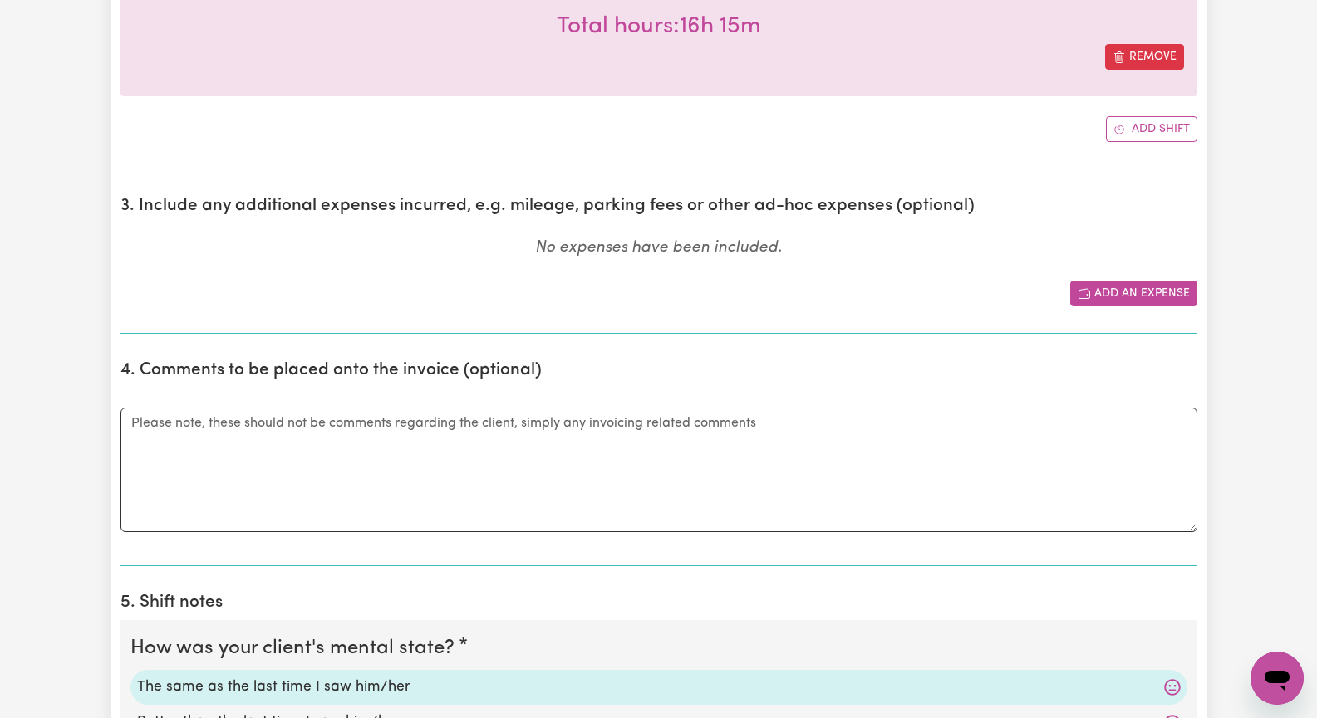
type textarea "We went to get lunch and attended the cinema as [PERSON_NAME]'s likes to do. He…"
click at [1129, 296] on button "Add an expense" at bounding box center [1133, 294] width 127 height 26
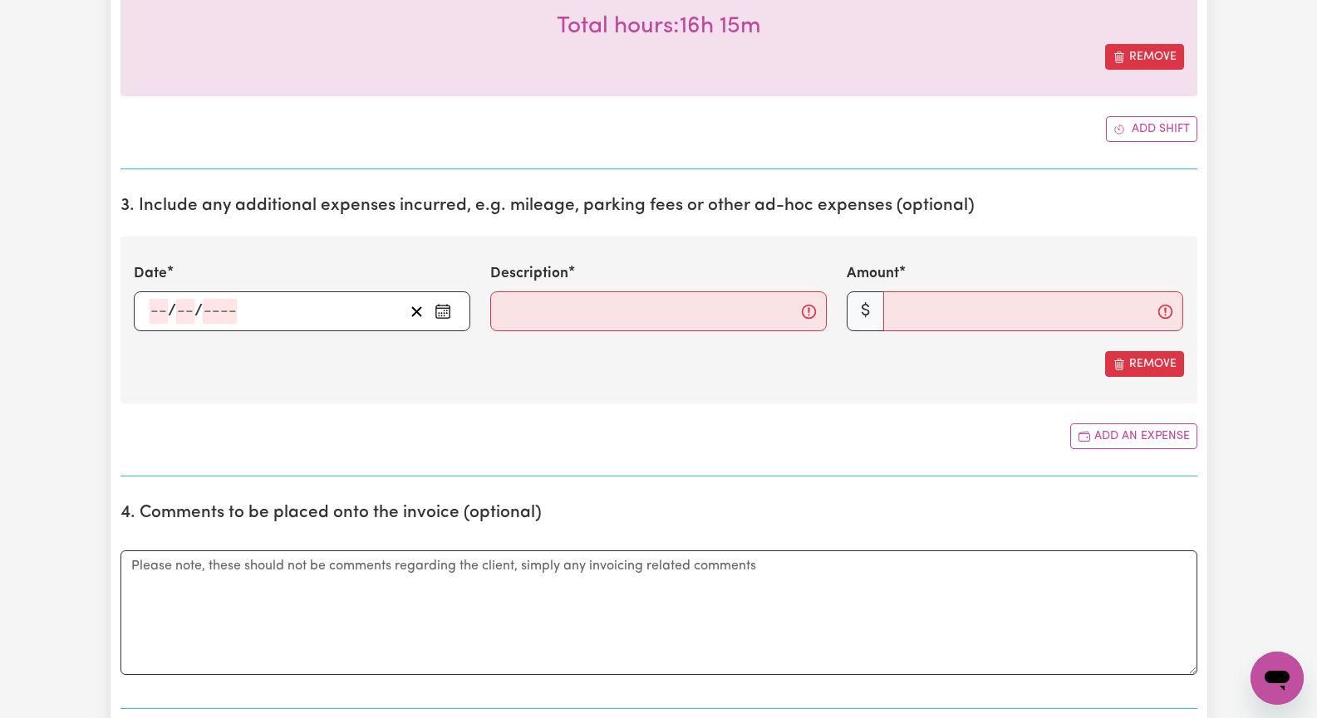
click at [439, 308] on icon "Enter the date of expense" at bounding box center [442, 311] width 17 height 17
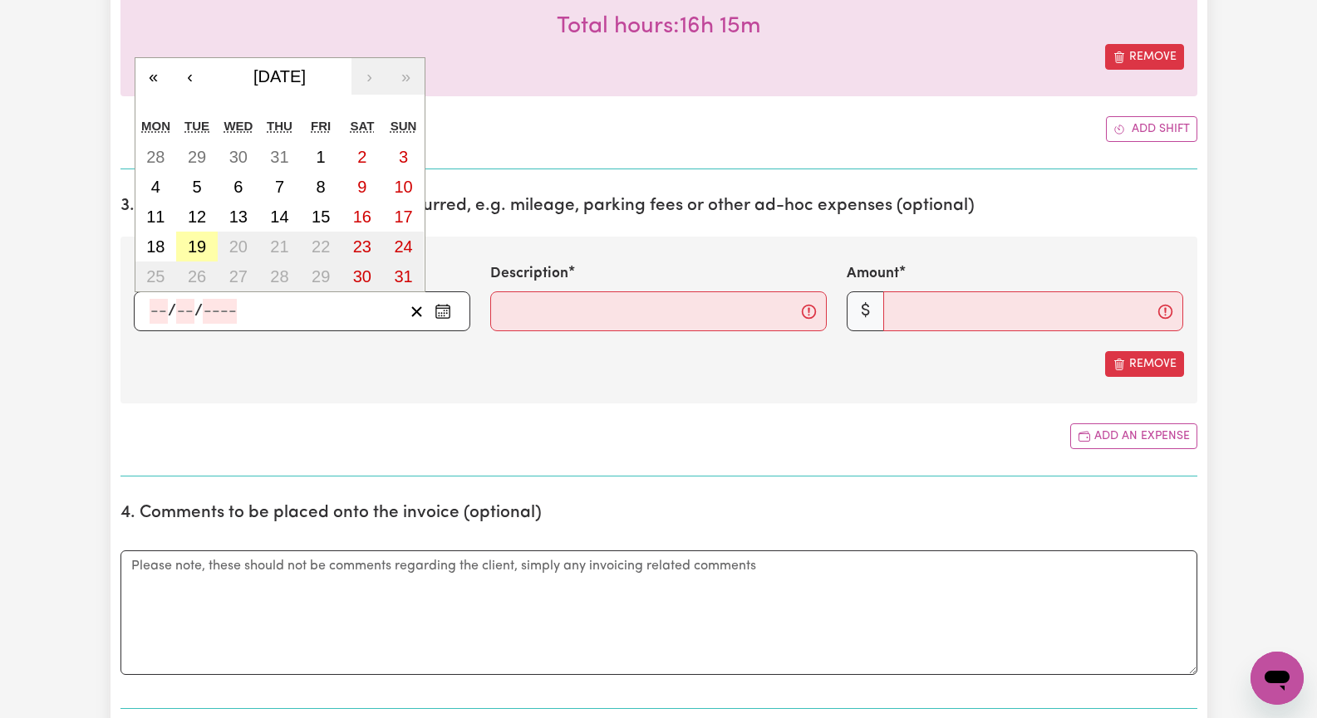
click at [199, 243] on abbr "19" at bounding box center [197, 247] width 18 height 18
type input "[DATE]"
type input "19"
type input "8"
type input "2025"
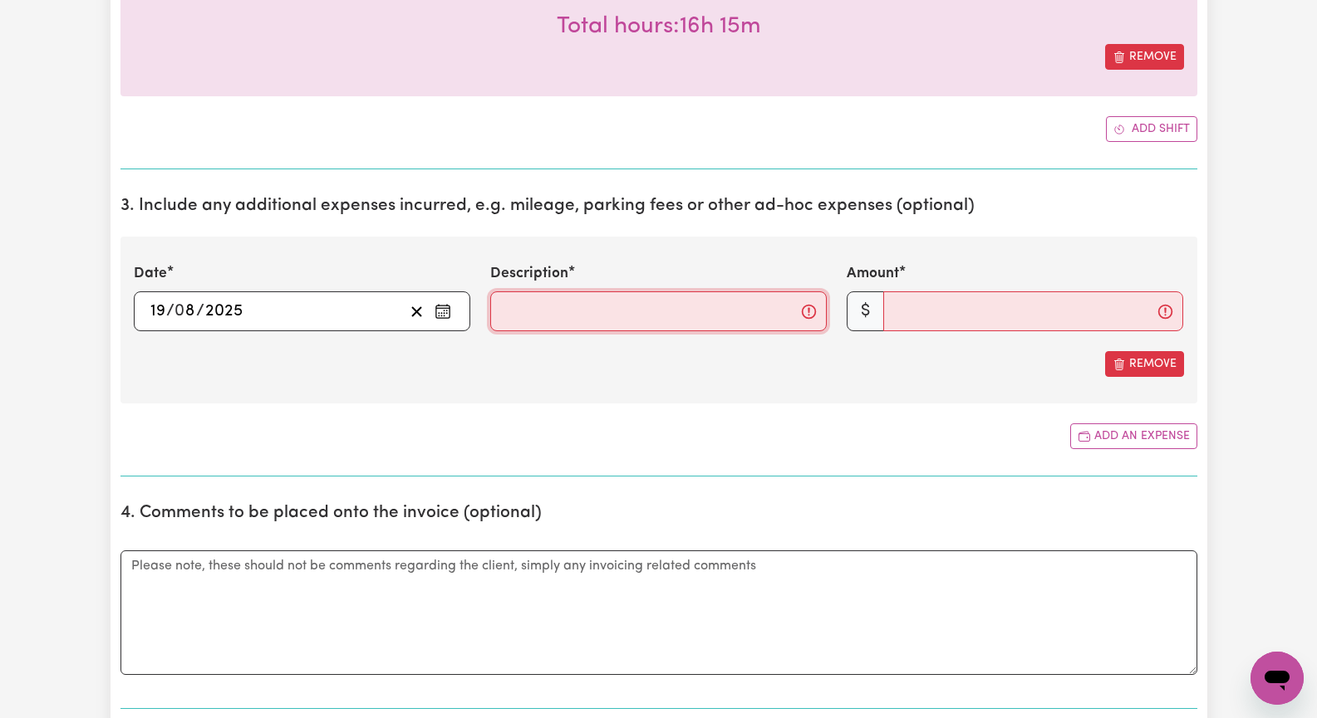
click at [581, 309] on input "Description" at bounding box center [658, 312] width 336 height 40
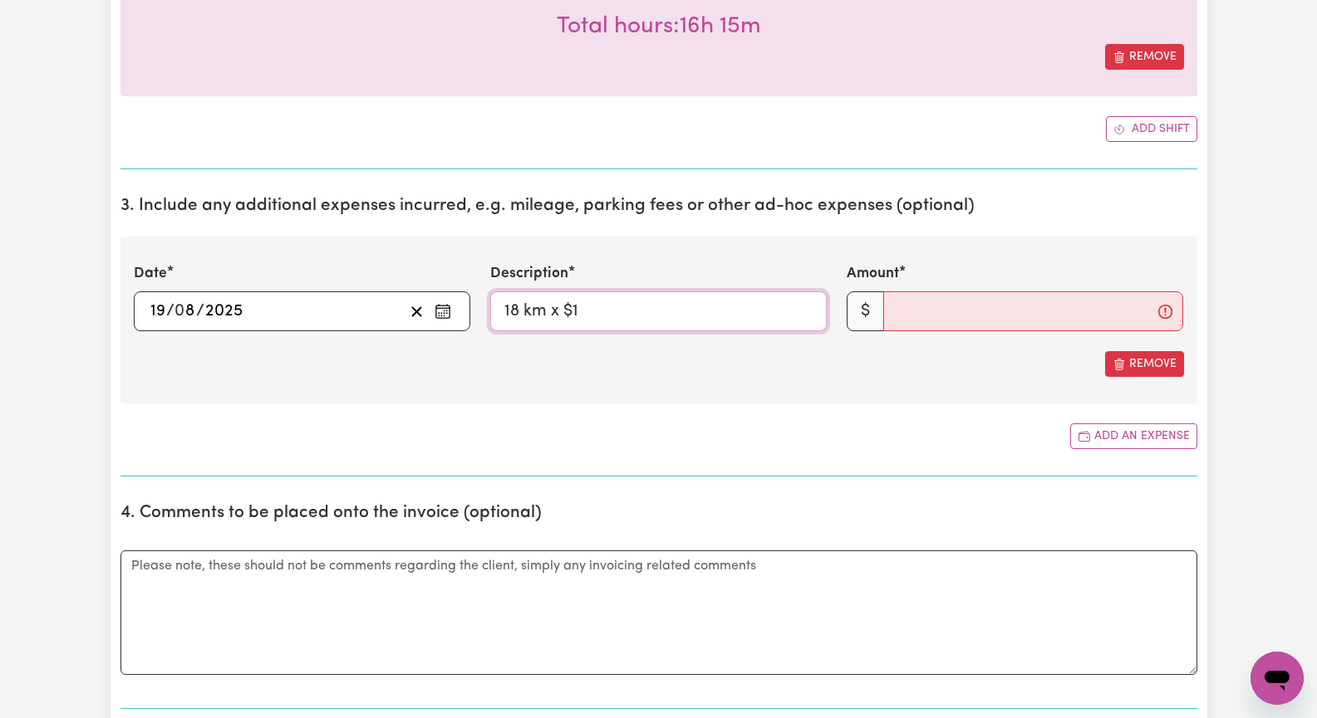
type input "18 km x $1"
click at [912, 312] on input "Amount" at bounding box center [1033, 312] width 300 height 40
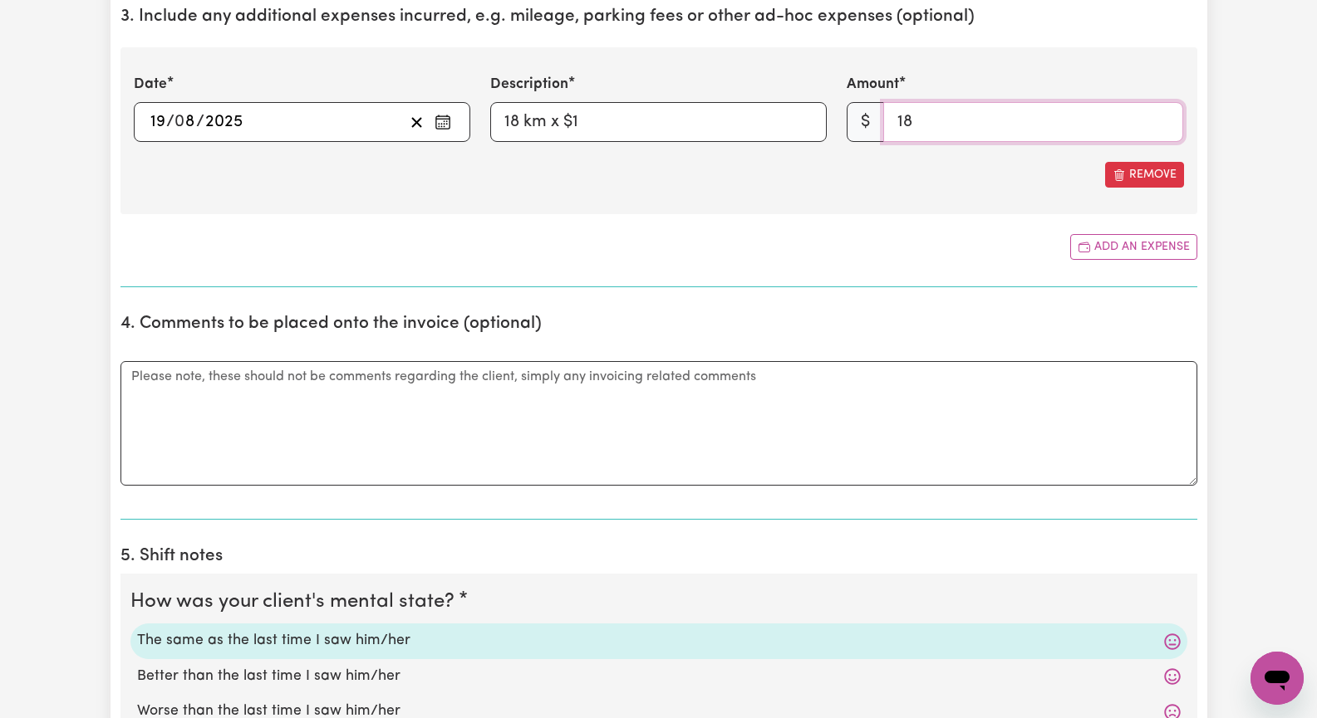
scroll to position [748, 0]
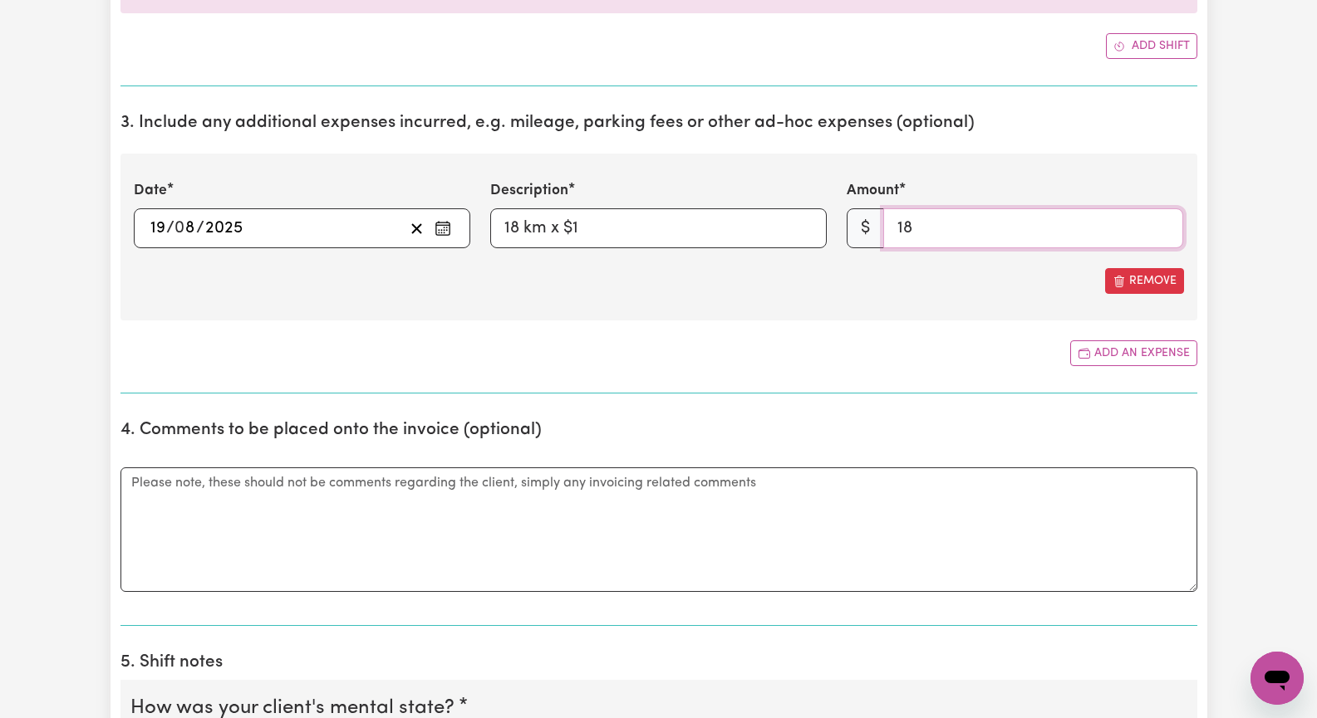
type input "18"
click at [842, 482] on textarea "Comments" at bounding box center [658, 530] width 1076 height 125
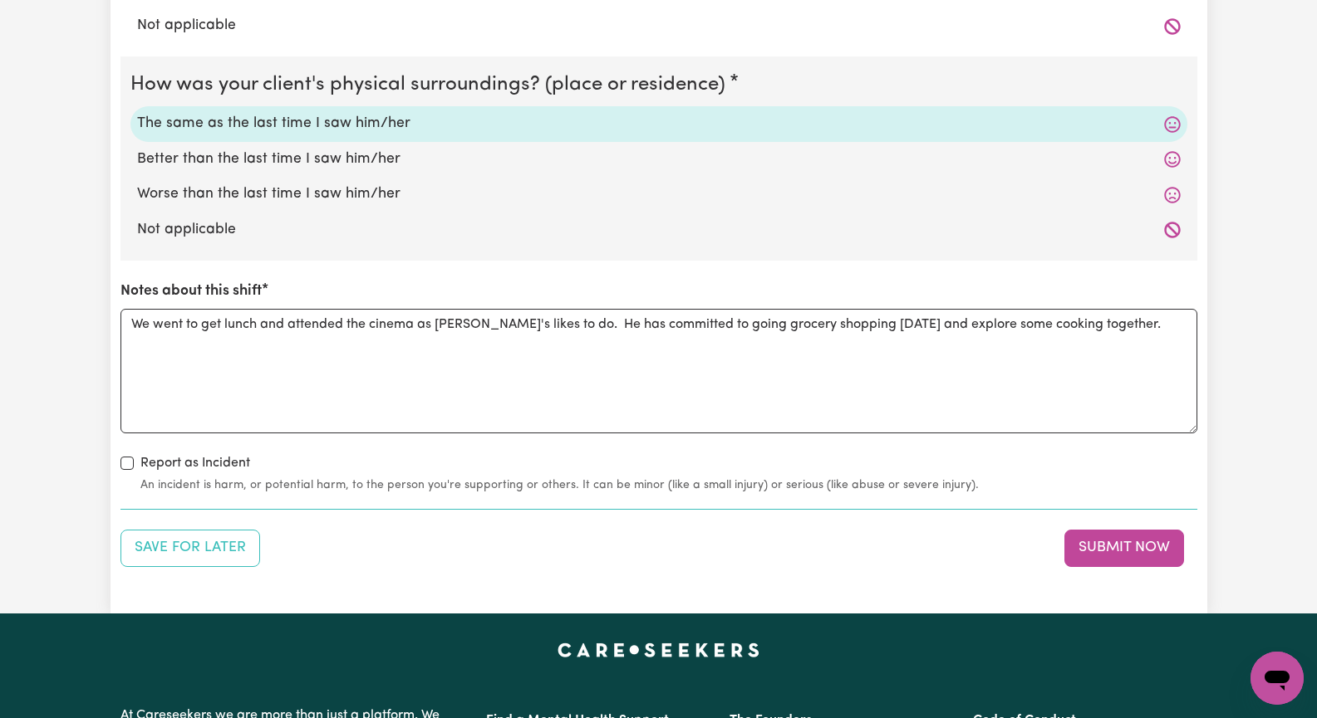
scroll to position [1827, 0]
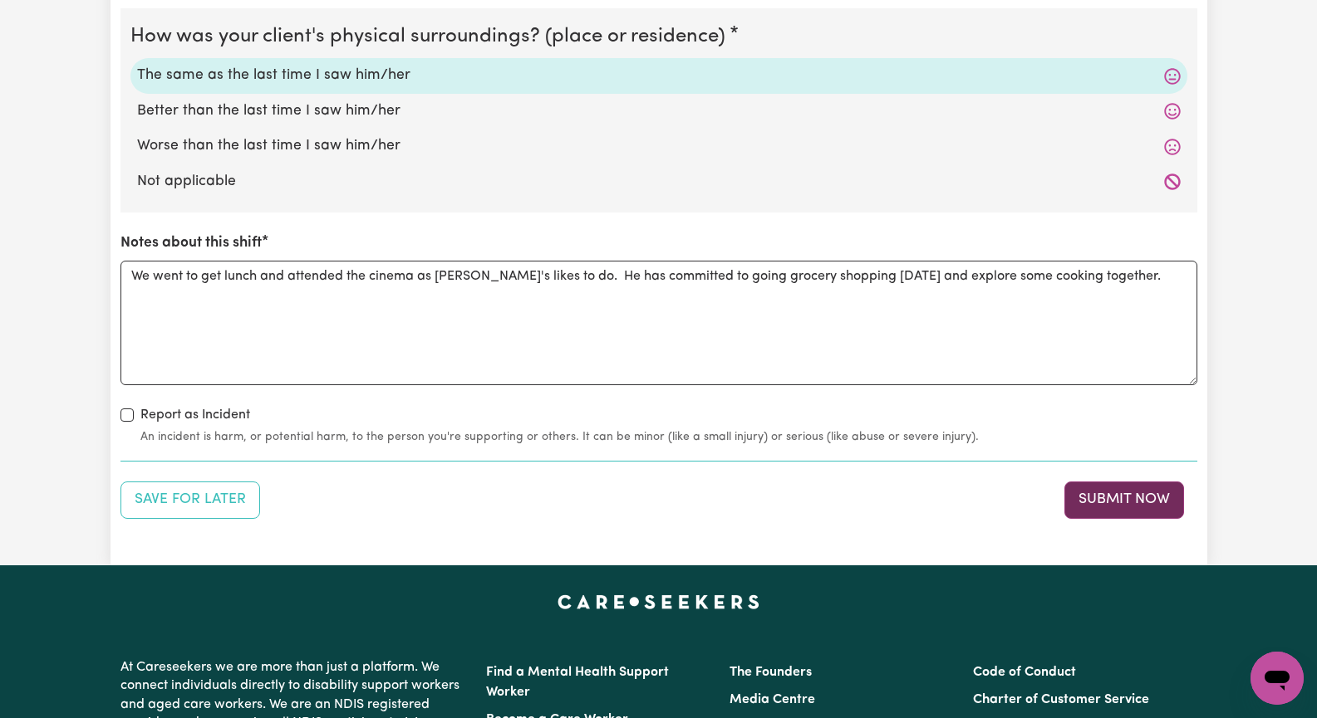
click at [1114, 497] on button "Submit Now" at bounding box center [1124, 500] width 120 height 37
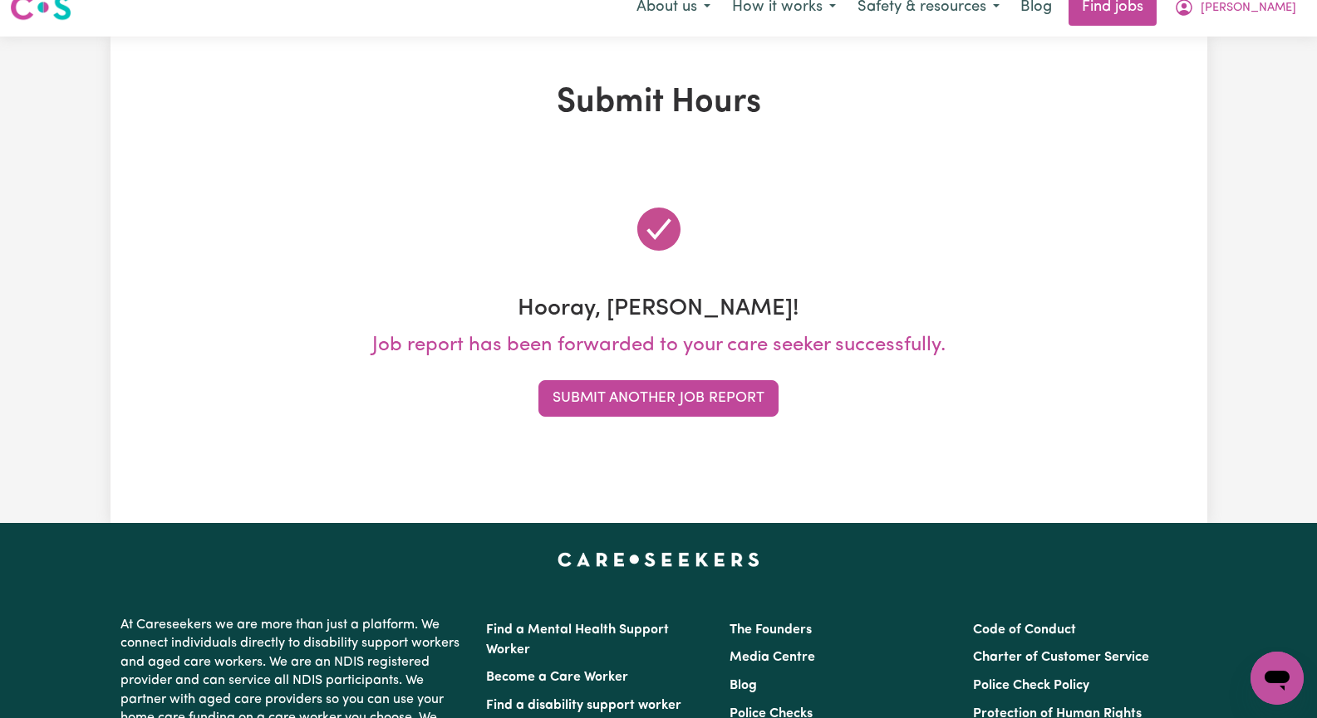
scroll to position [0, 0]
